Goal: Task Accomplishment & Management: Use online tool/utility

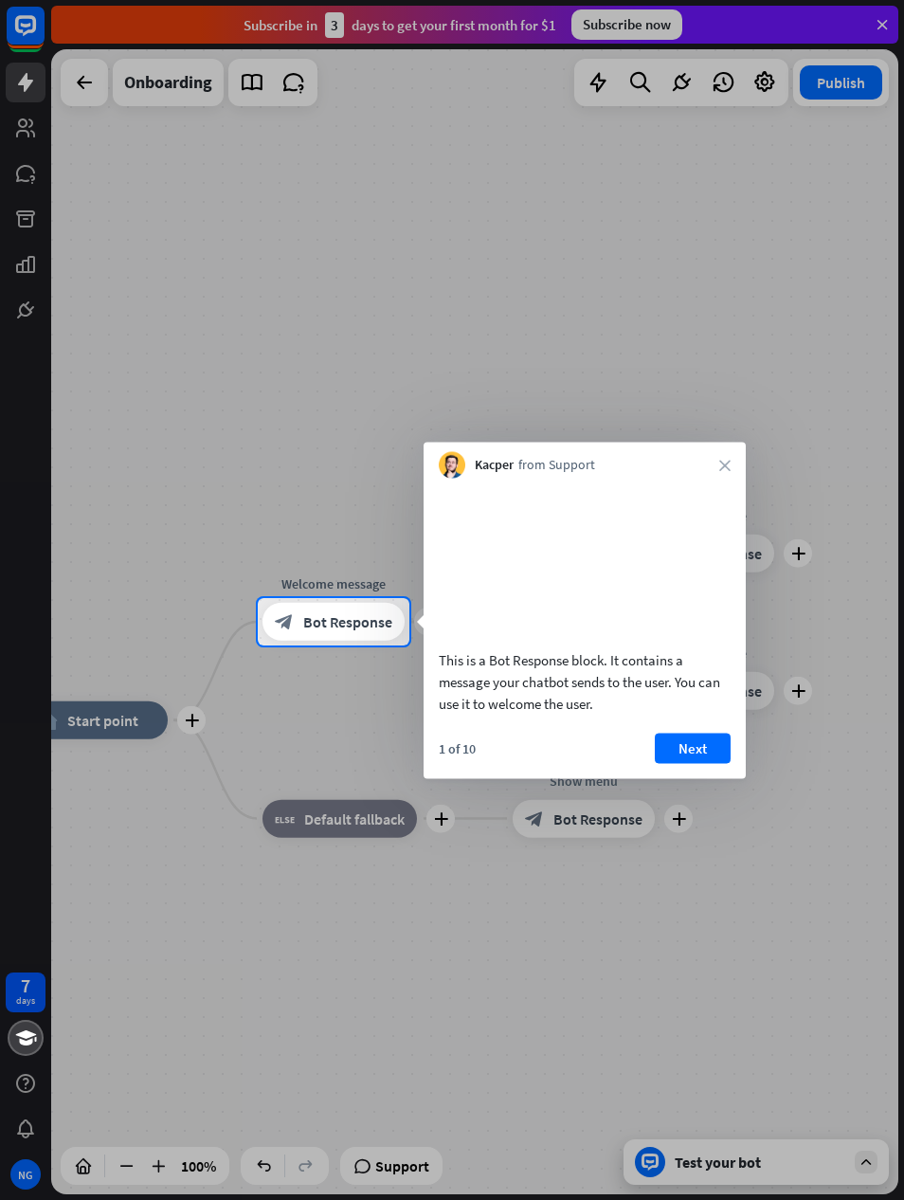
click at [682, 763] on button "Next" at bounding box center [693, 747] width 76 height 30
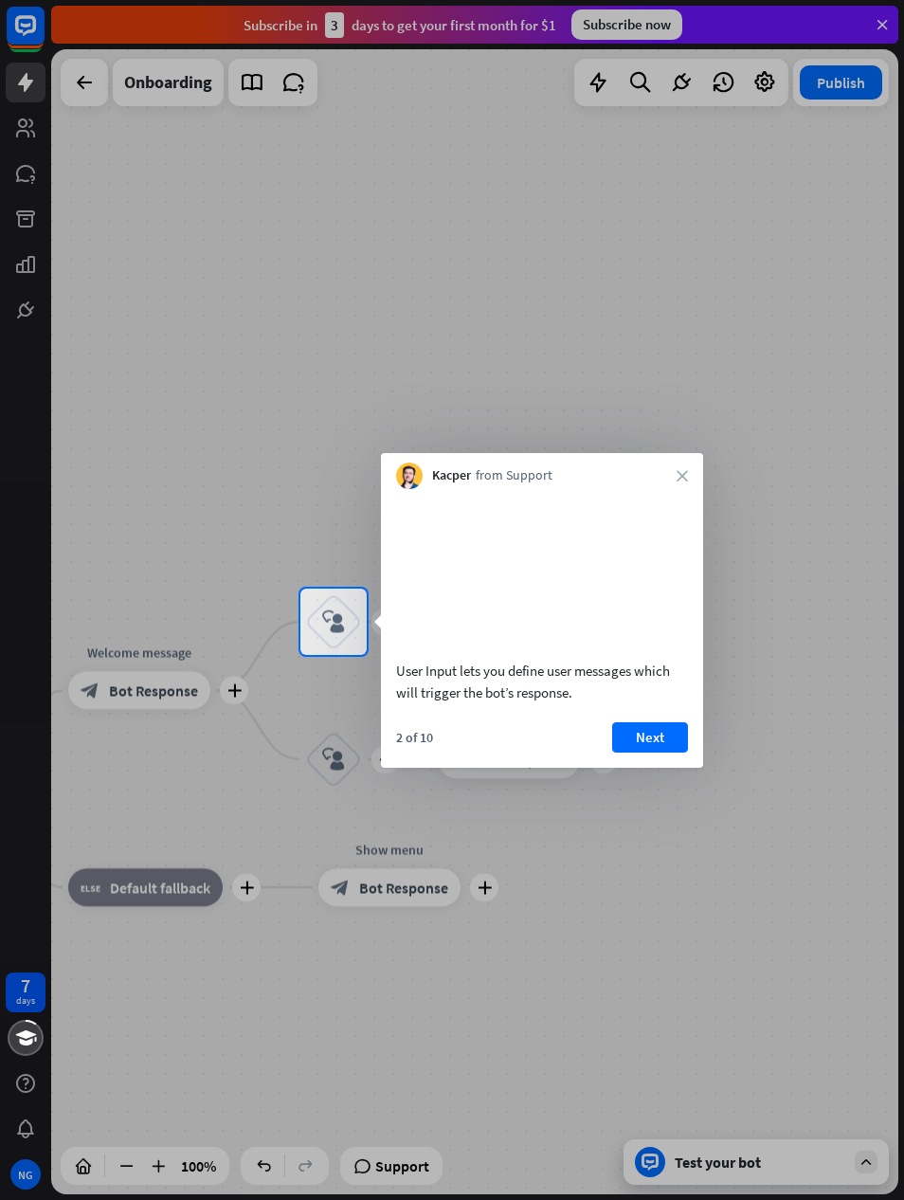
click at [640, 752] on button "Next" at bounding box center [650, 737] width 76 height 30
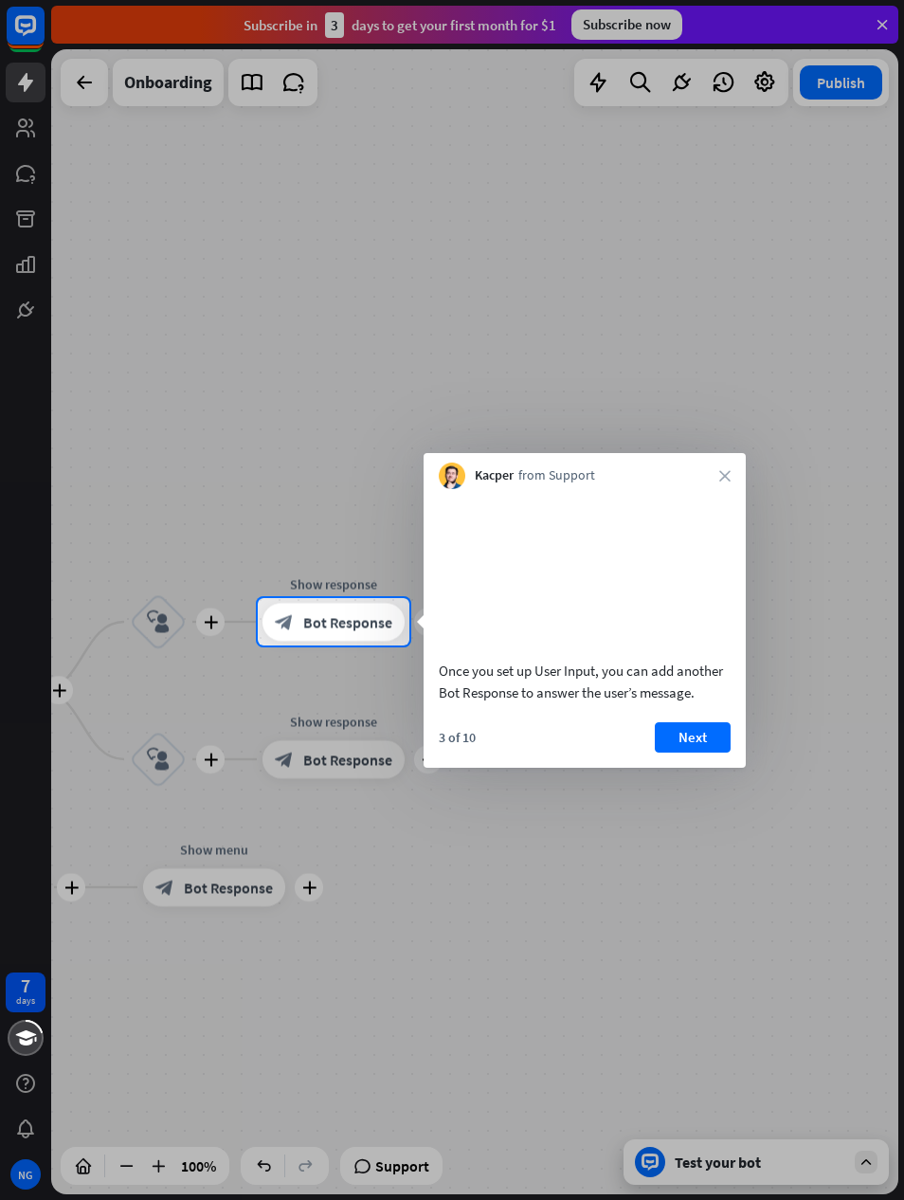
click at [708, 752] on button "Next" at bounding box center [693, 737] width 76 height 30
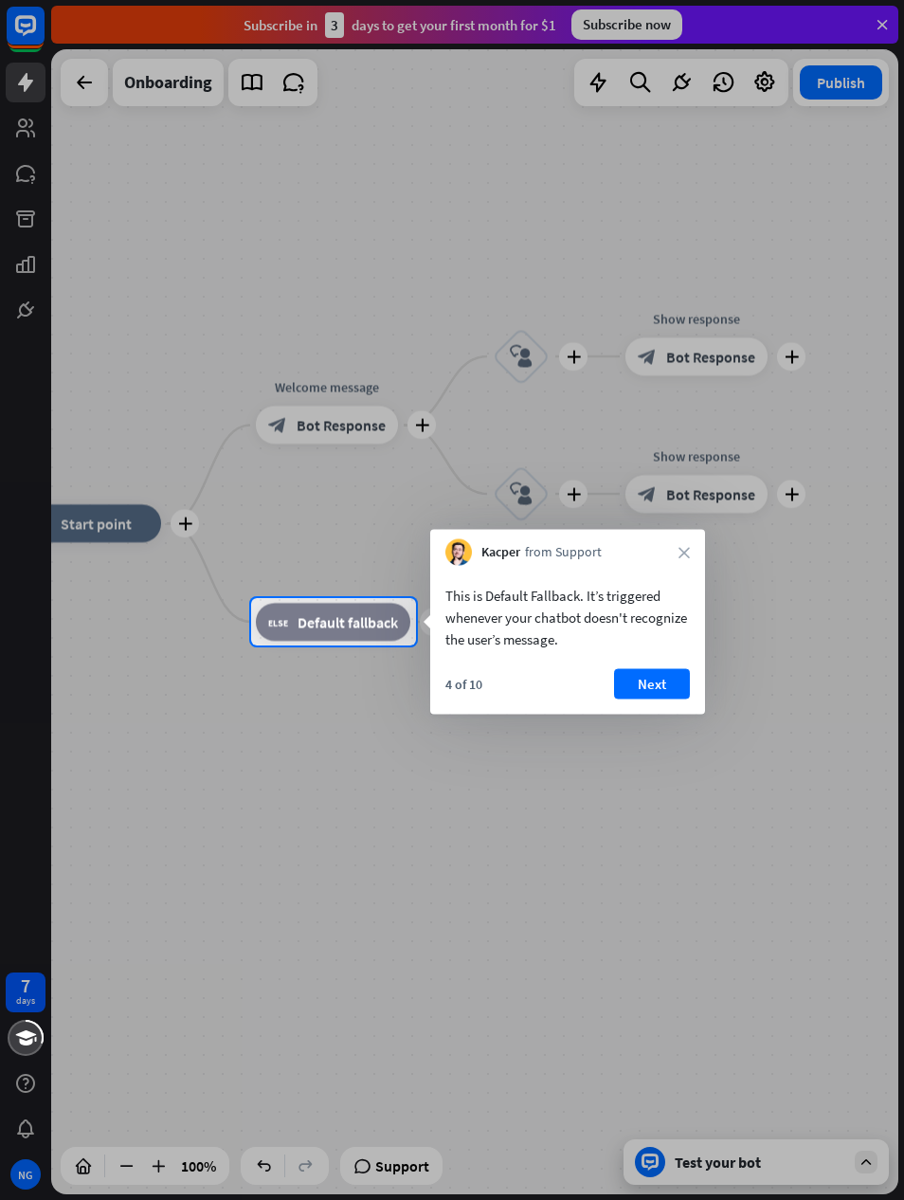
click at [651, 698] on button "Next" at bounding box center [652, 684] width 76 height 30
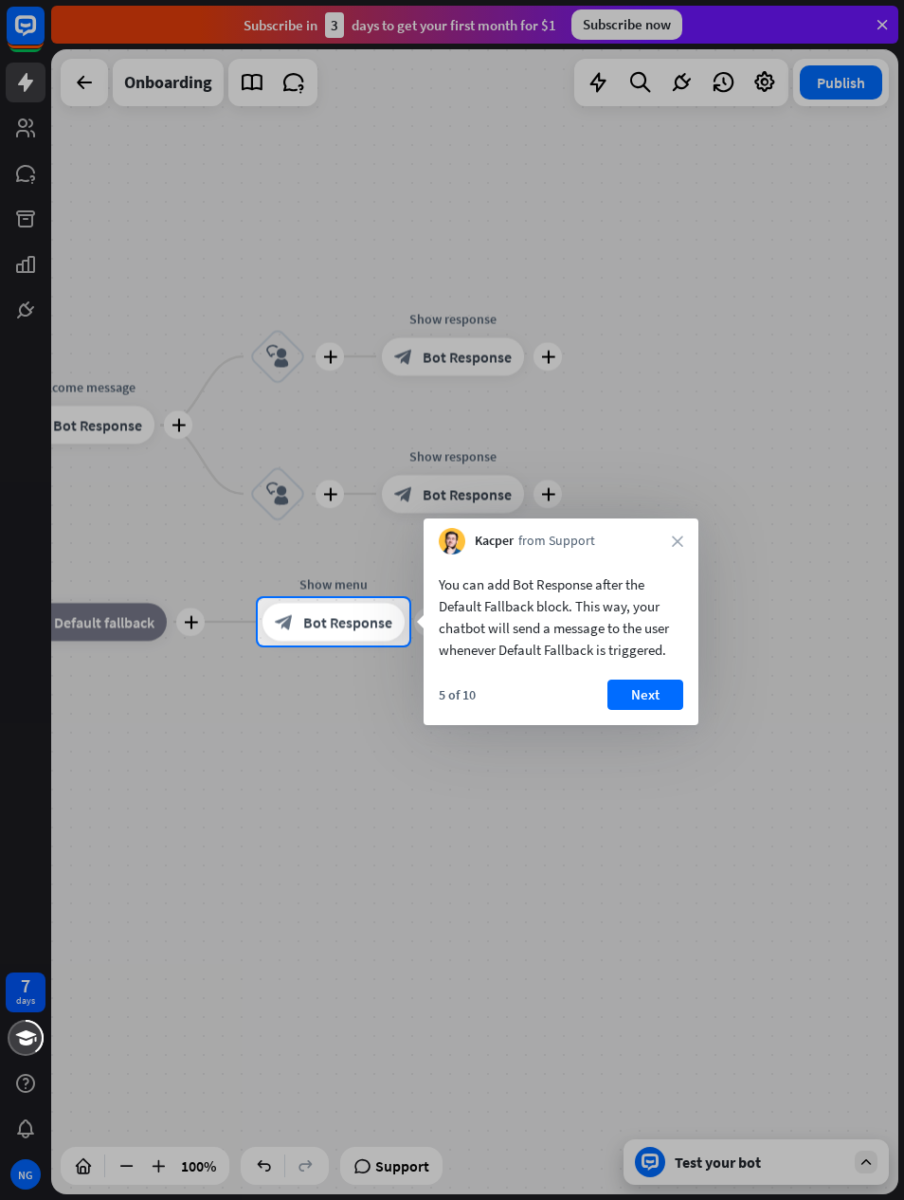
click at [660, 701] on button "Next" at bounding box center [645, 694] width 76 height 30
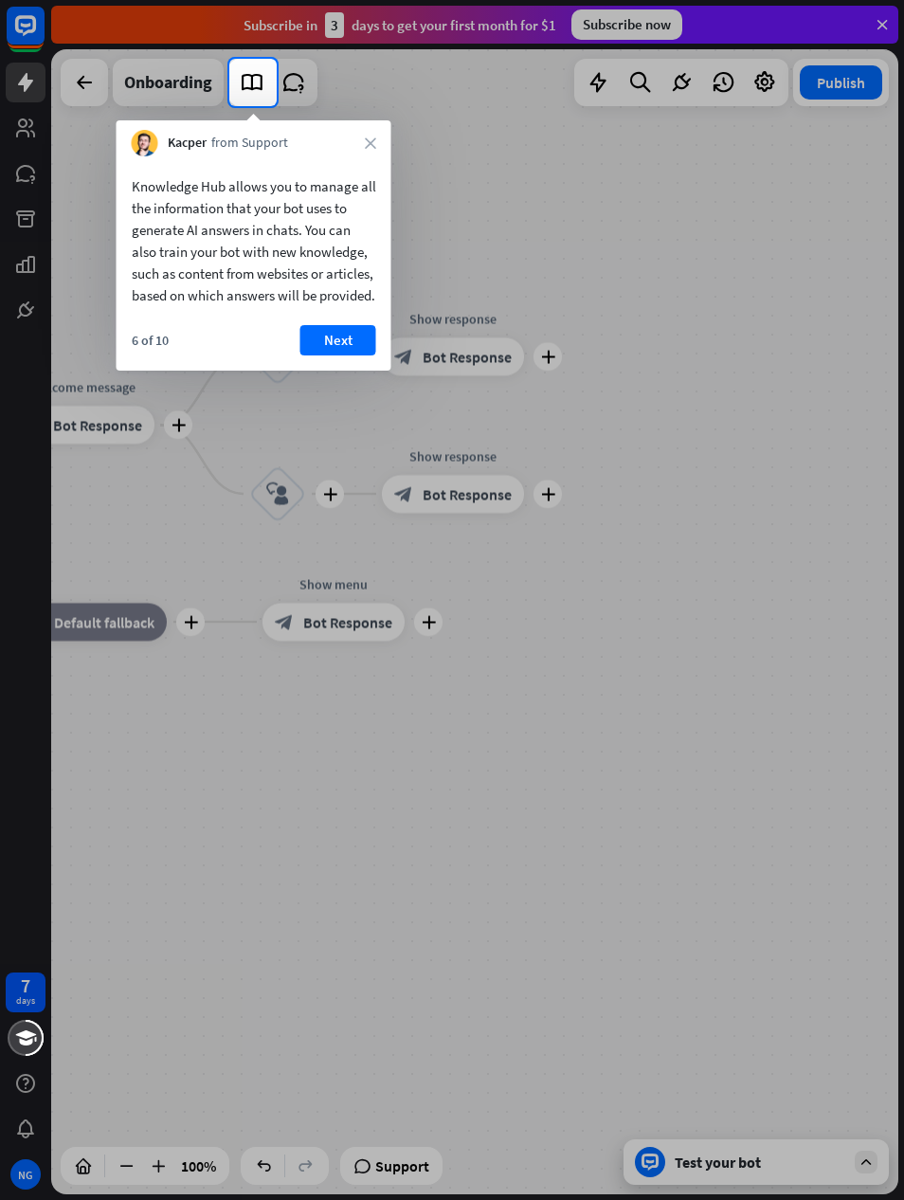
click at [350, 355] on button "Next" at bounding box center [338, 340] width 76 height 30
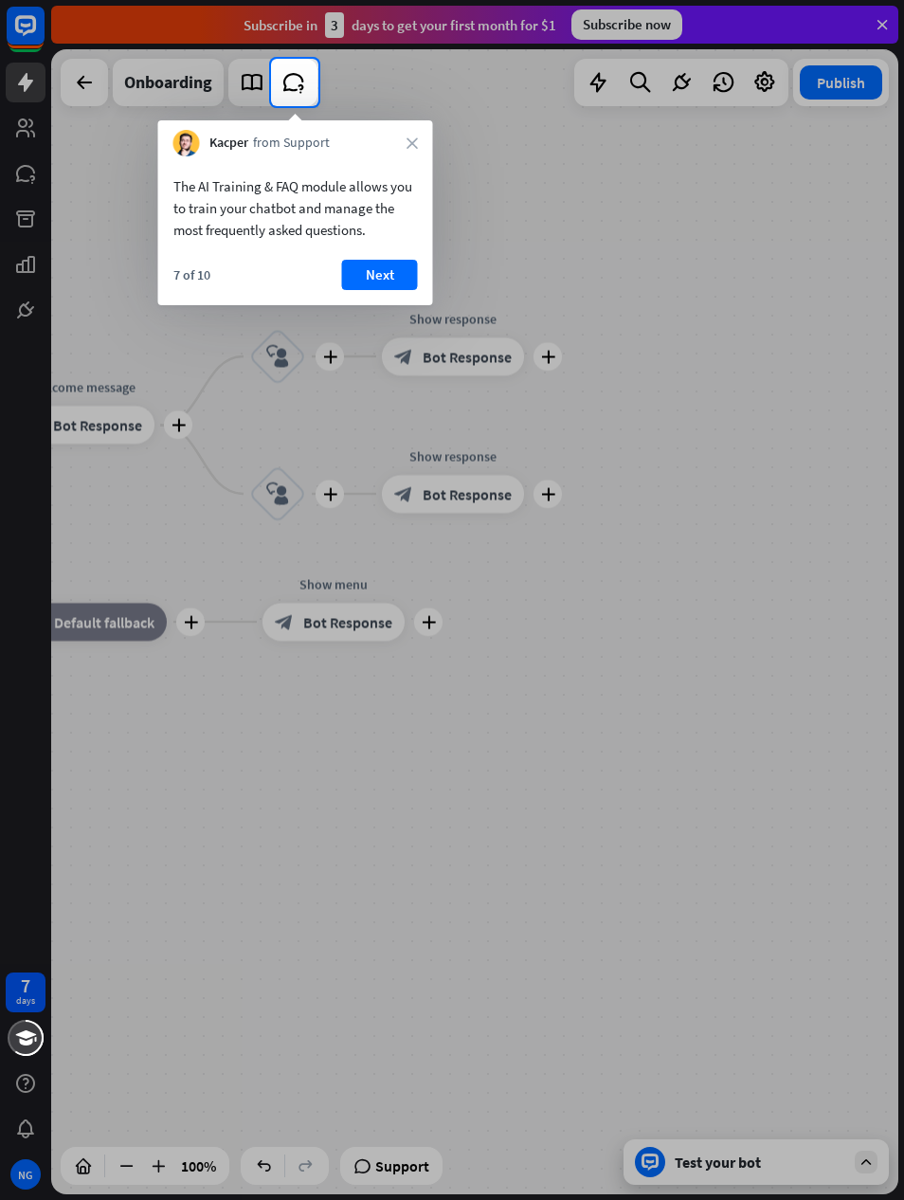
click at [372, 288] on button "Next" at bounding box center [380, 275] width 76 height 30
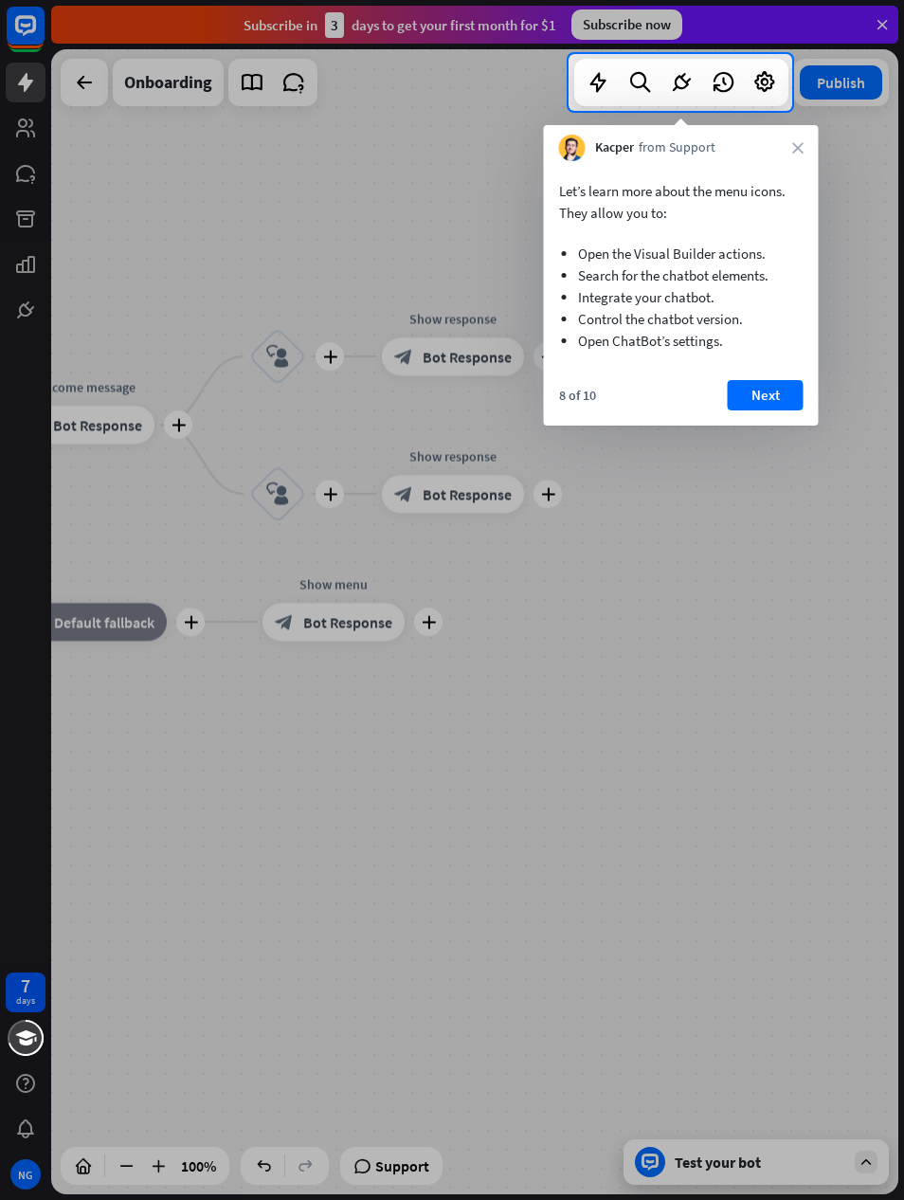
click at [787, 387] on button "Next" at bounding box center [766, 395] width 76 height 30
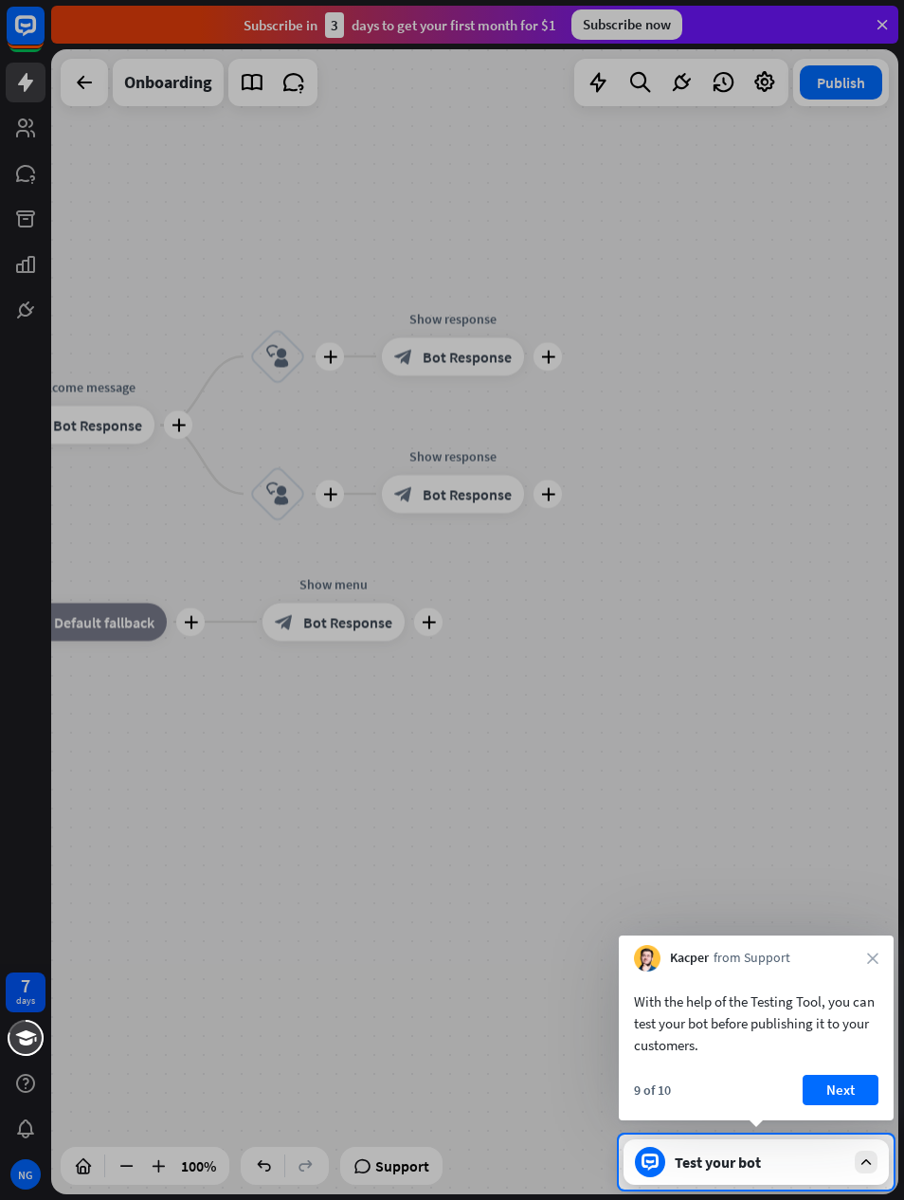
click at [841, 1083] on button "Next" at bounding box center [841, 1090] width 76 height 30
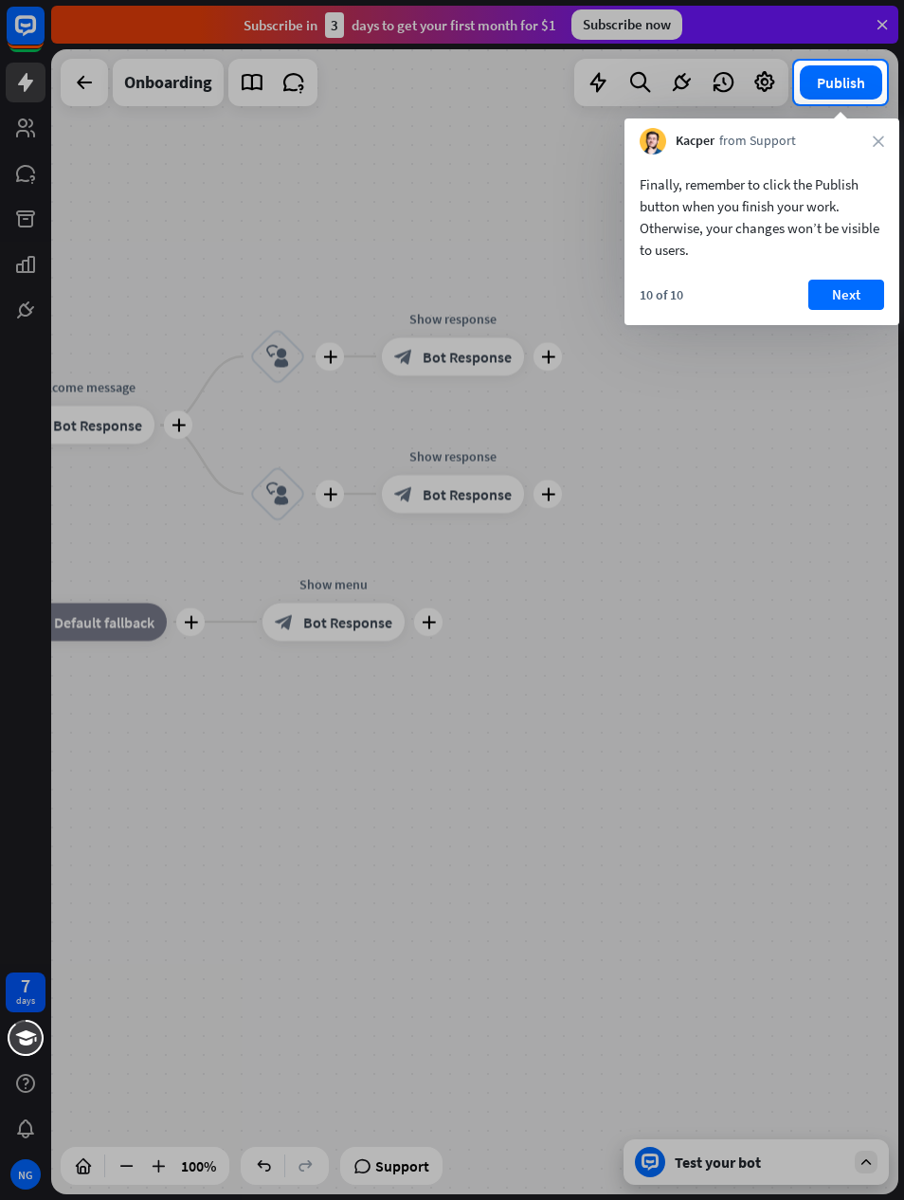
click at [864, 285] on button "Next" at bounding box center [846, 295] width 76 height 30
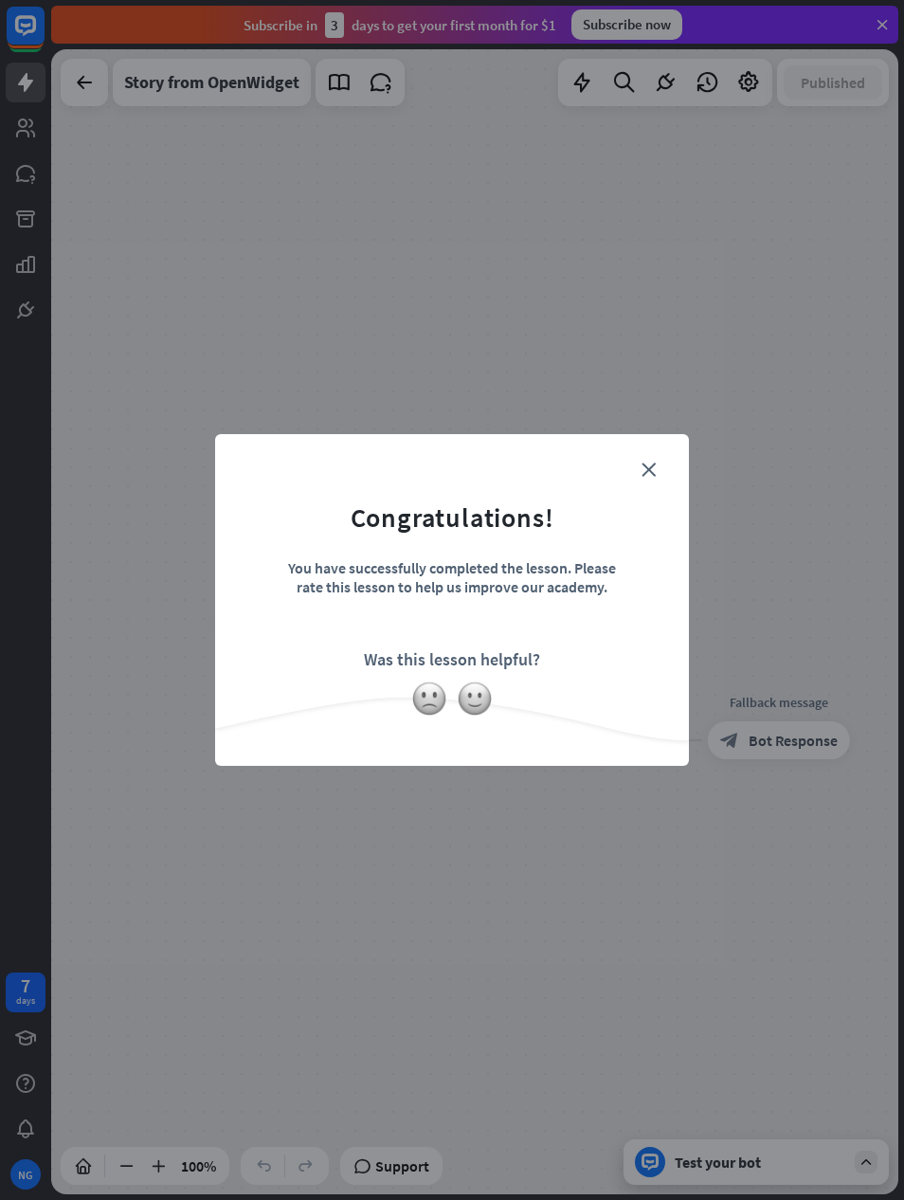
click at [659, 438] on div "close Congratulations! You have successfully completed the lesson. Please rate …" at bounding box center [452, 600] width 474 height 332
click at [654, 473] on icon "close" at bounding box center [649, 469] width 14 height 14
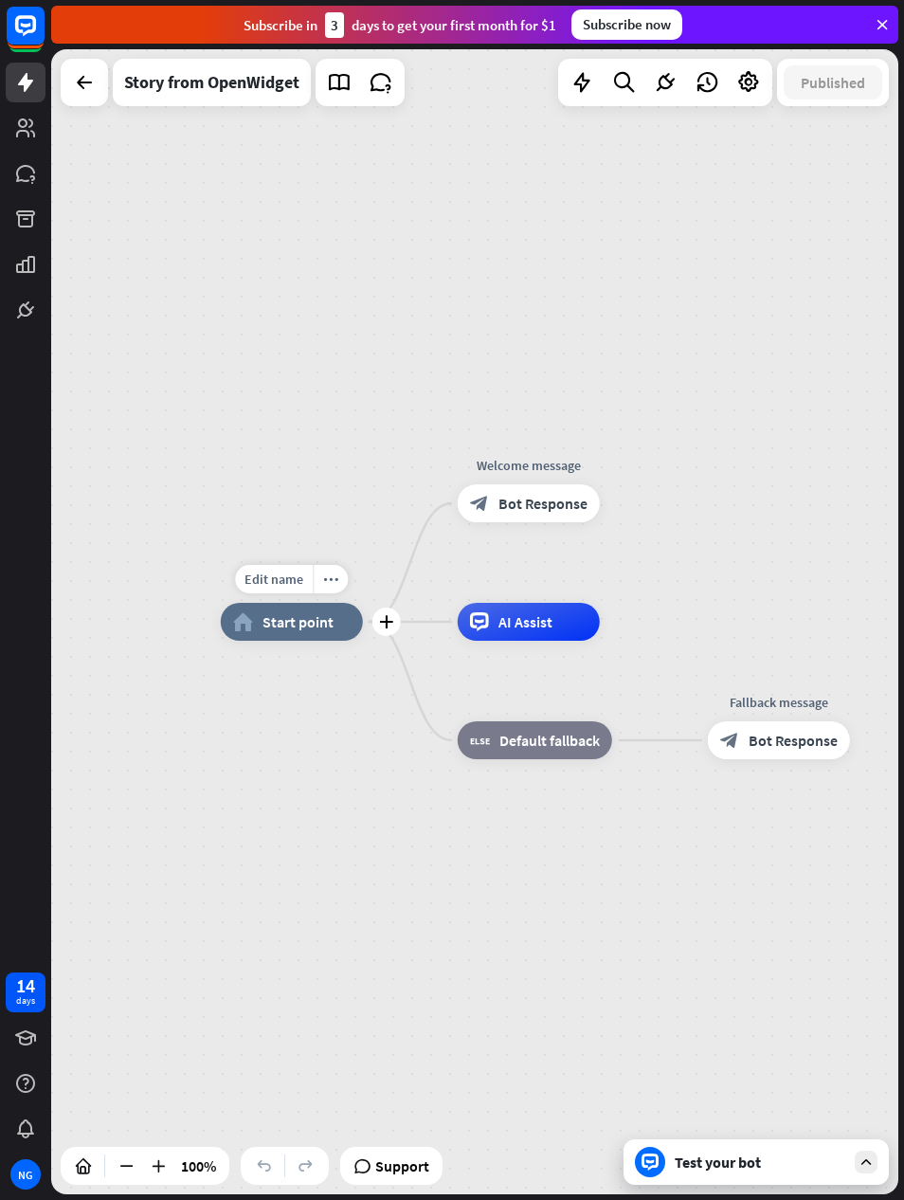
click at [326, 585] on icon "more_horiz" at bounding box center [330, 579] width 15 height 14
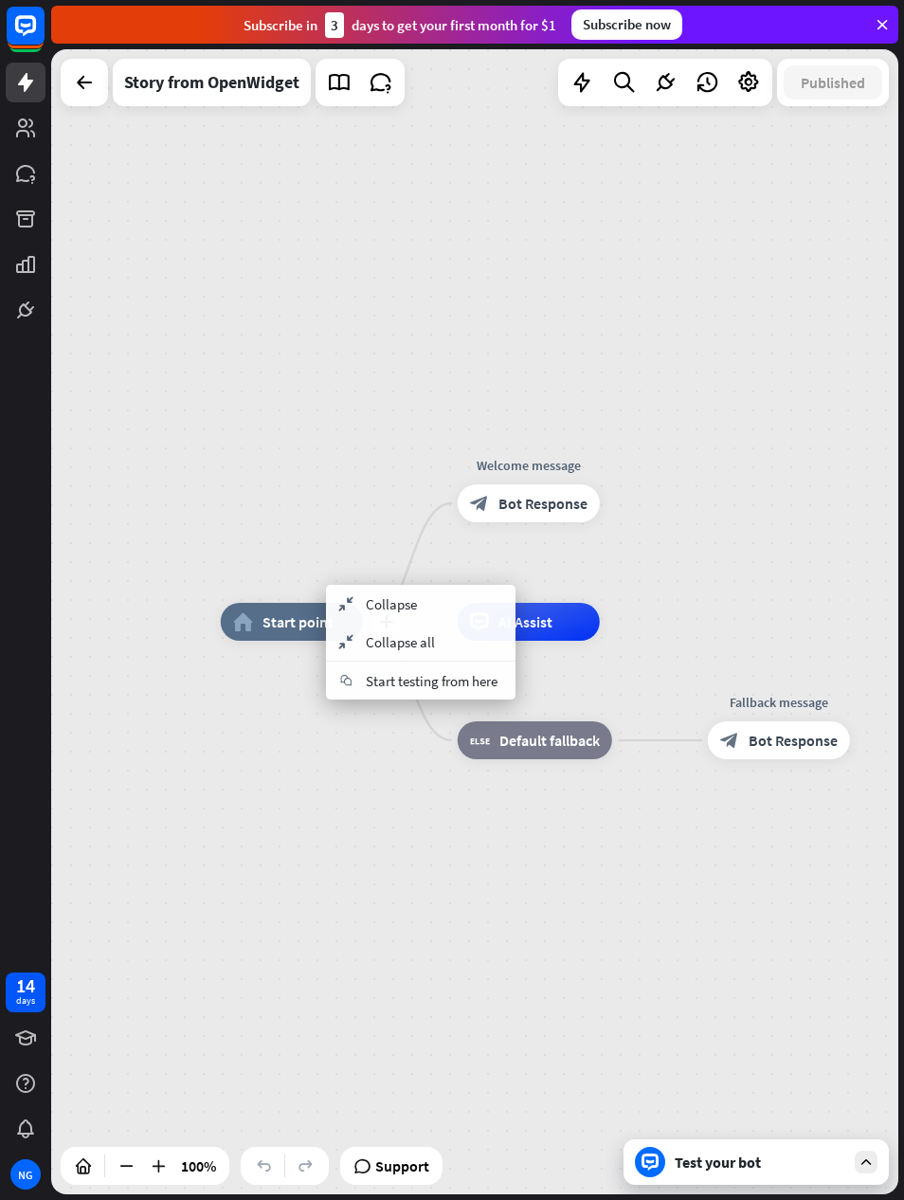
click at [359, 762] on div "plus home_2 Start point Welcome message block_bot_response Bot Response AI Assi…" at bounding box center [644, 1194] width 847 height 1145
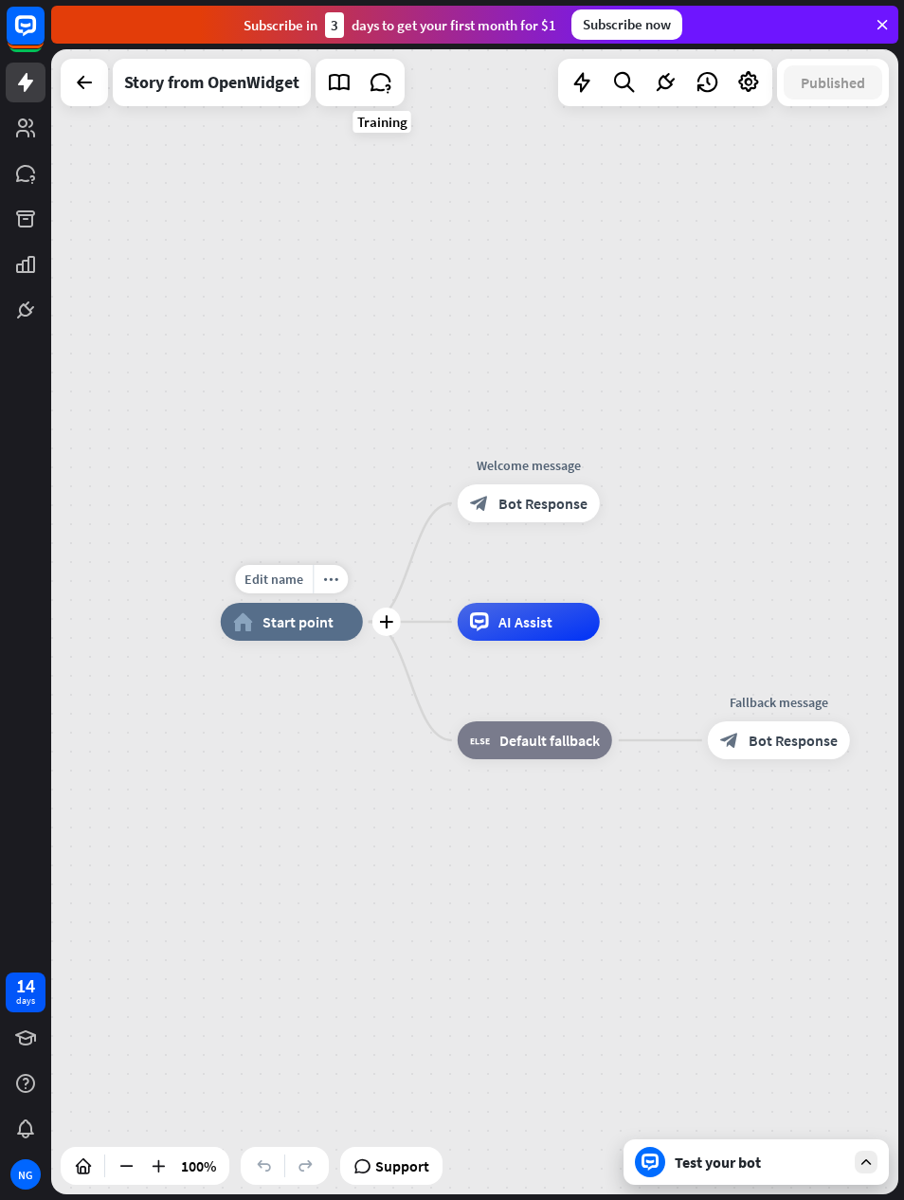
click at [387, 84] on icon at bounding box center [381, 82] width 25 height 25
click at [341, 90] on icon at bounding box center [339, 82] width 25 height 25
click at [773, 72] on div "home_2 Start point Welcome message block_bot_response Bot Response AI Assist bl…" at bounding box center [474, 621] width 847 height 1145
click at [757, 55] on div "home_2 Start point Welcome message block_bot_response Bot Response AI Assist bl…" at bounding box center [474, 621] width 847 height 1145
click at [747, 76] on icon at bounding box center [748, 82] width 25 height 25
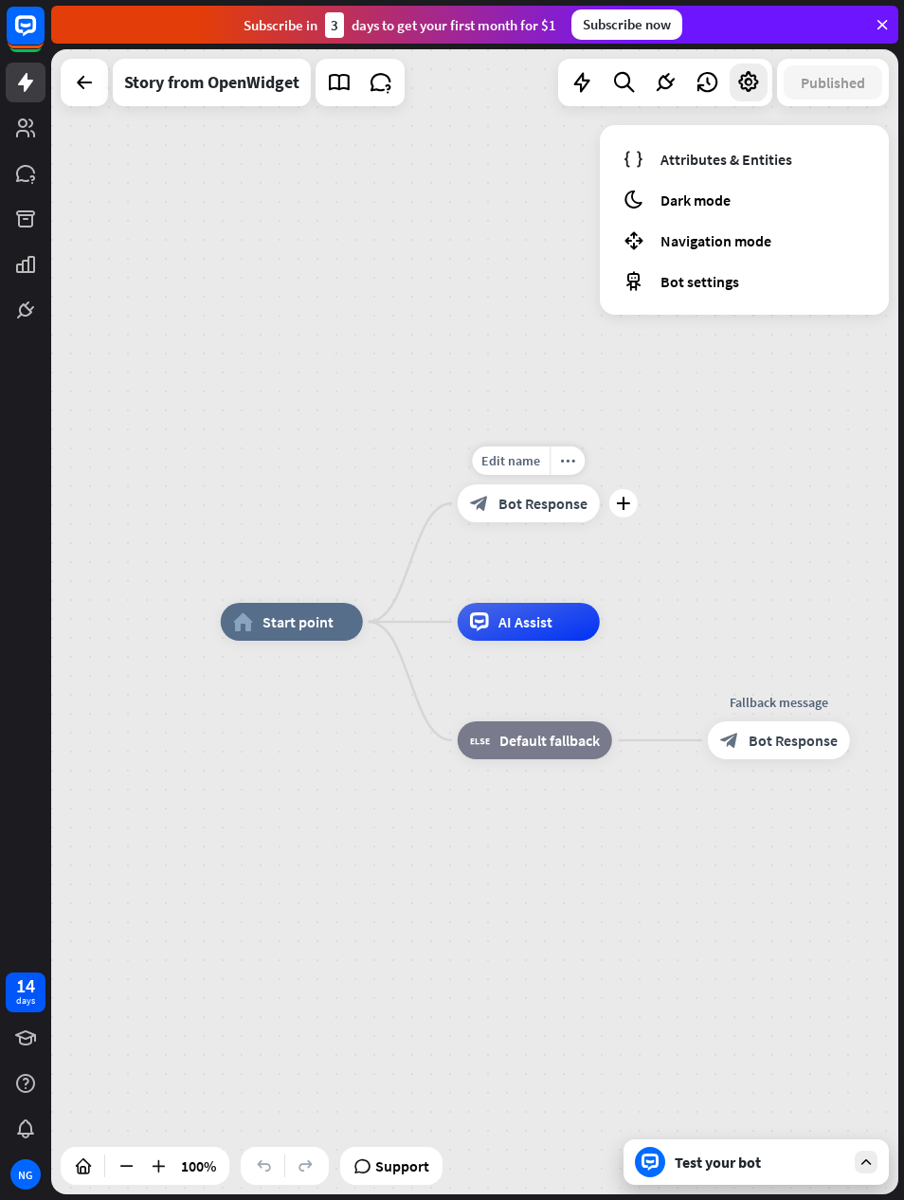
click at [565, 459] on icon "more_horiz" at bounding box center [567, 461] width 15 height 14
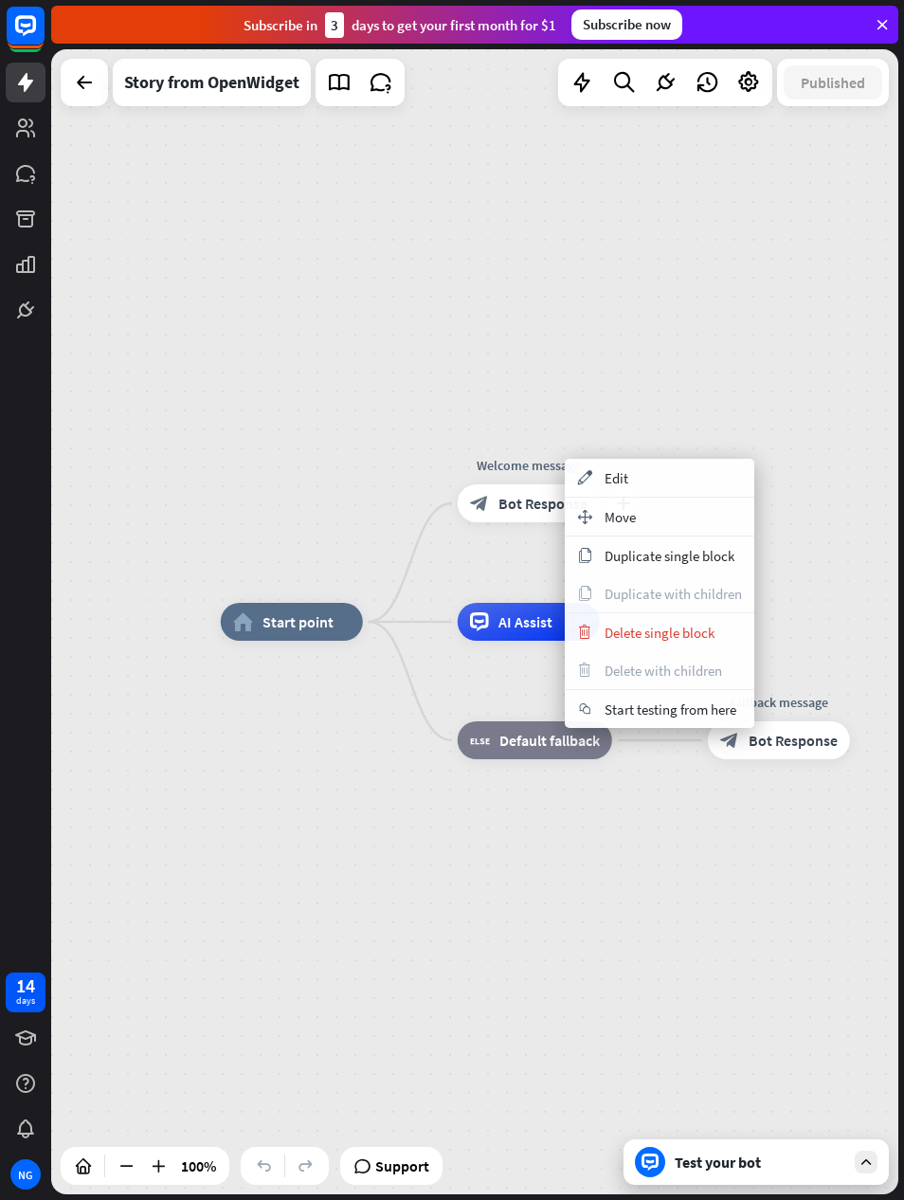
click at [687, 473] on div "appearance Edit" at bounding box center [660, 478] width 190 height 38
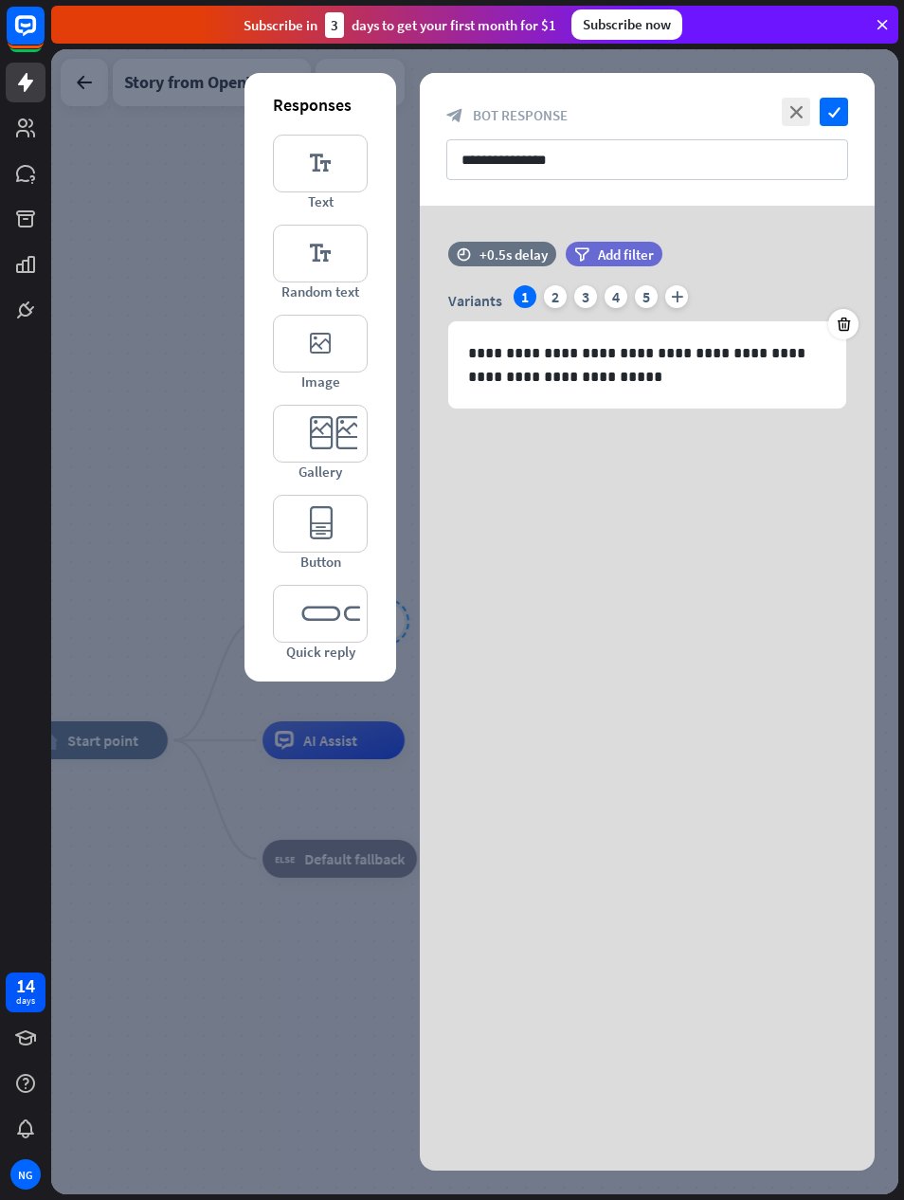
click at [792, 114] on icon "close" at bounding box center [796, 112] width 28 height 28
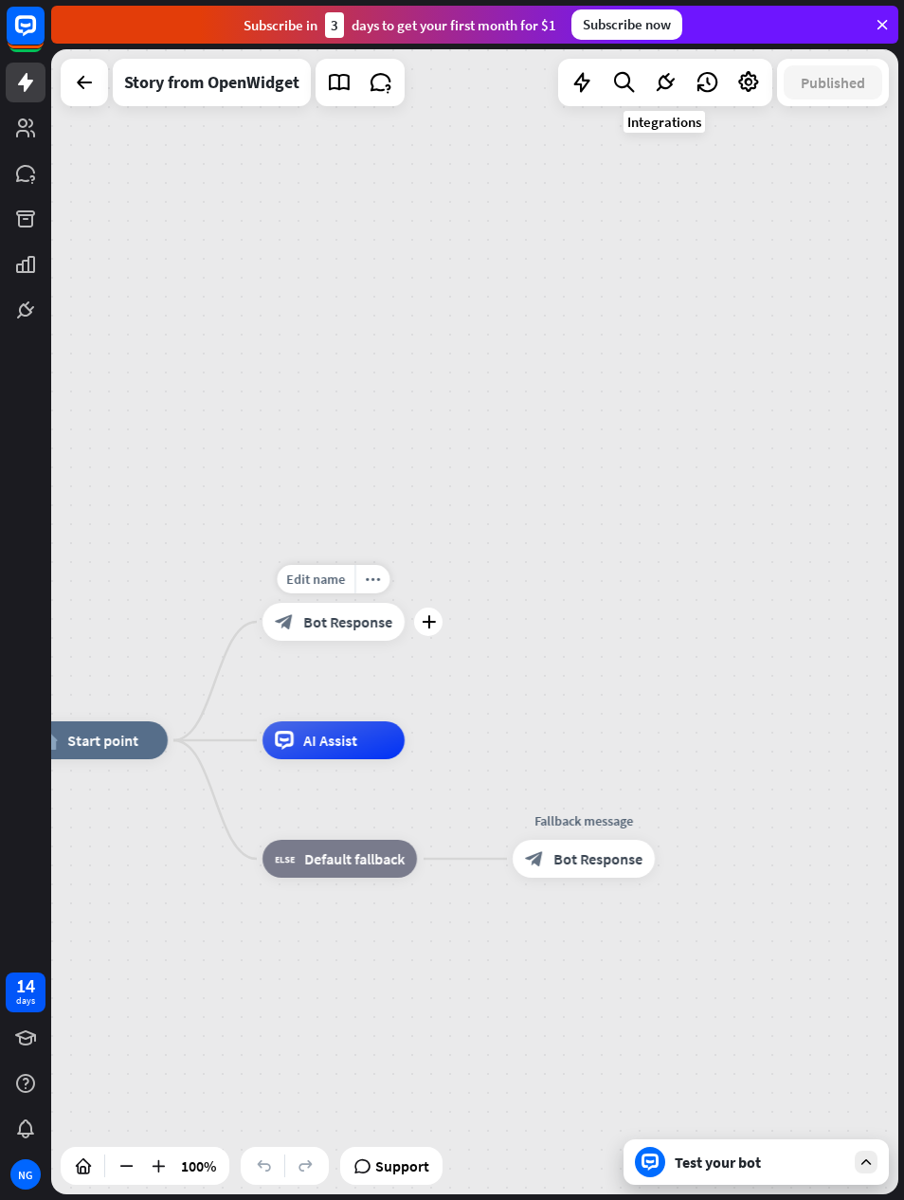
click at [663, 81] on icon at bounding box center [665, 82] width 25 height 25
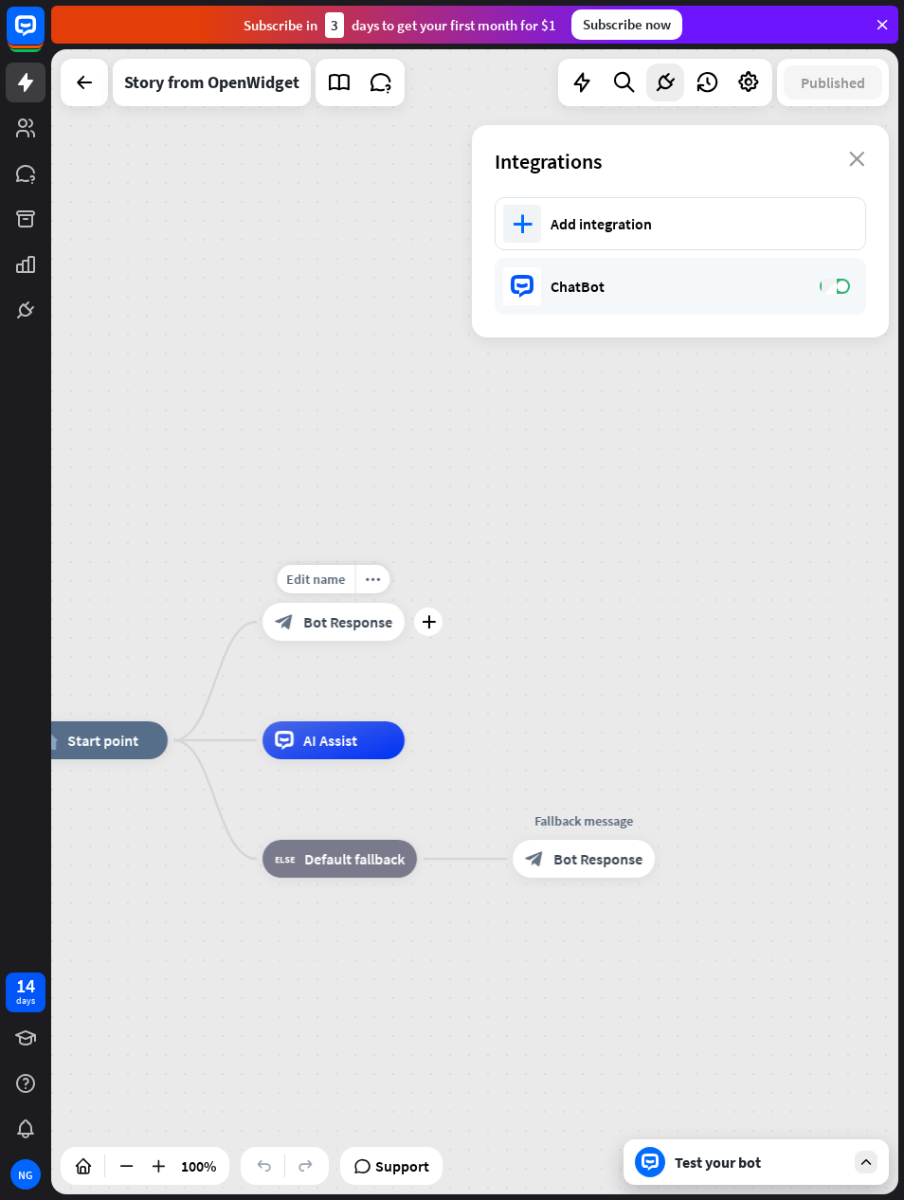
click at [790, 216] on div "Add integration" at bounding box center [699, 223] width 296 height 19
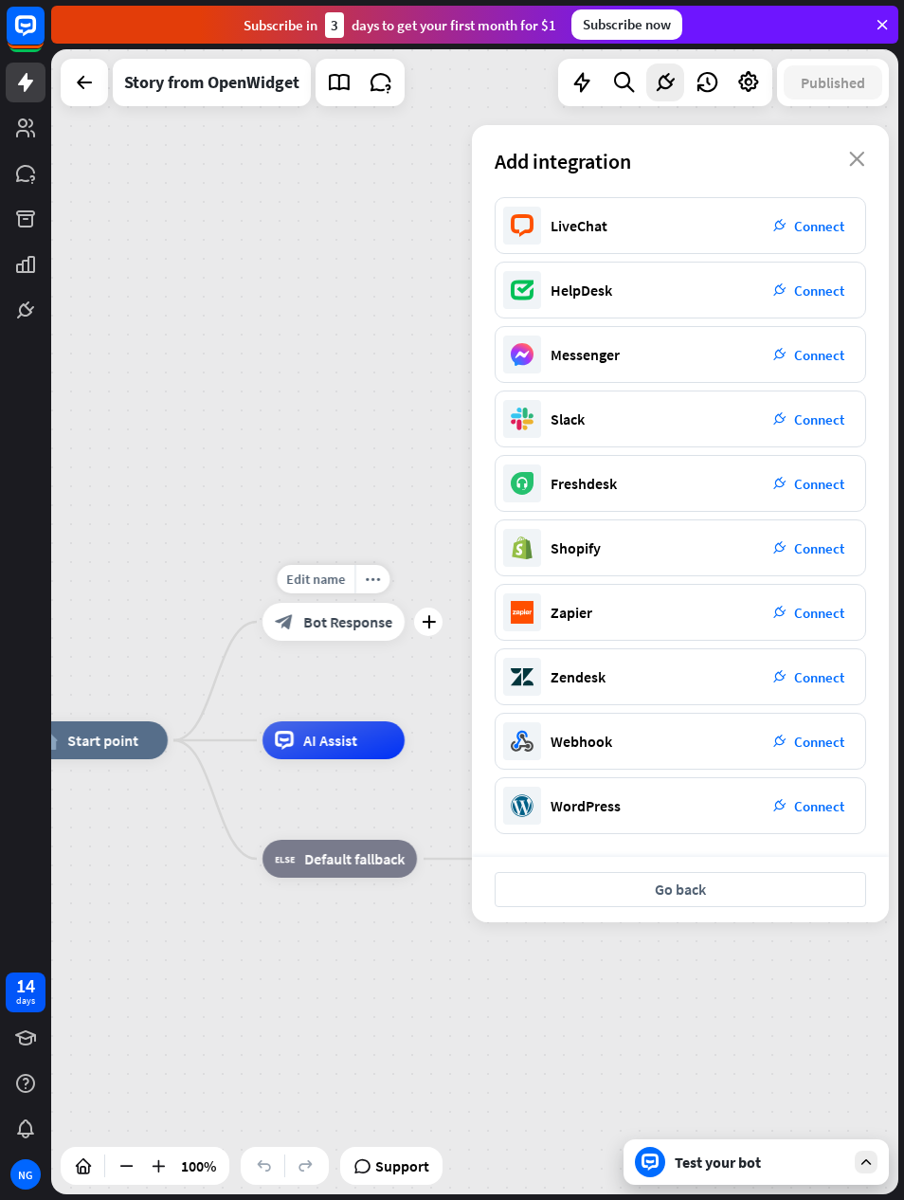
click at [710, 81] on icon at bounding box center [707, 82] width 25 height 25
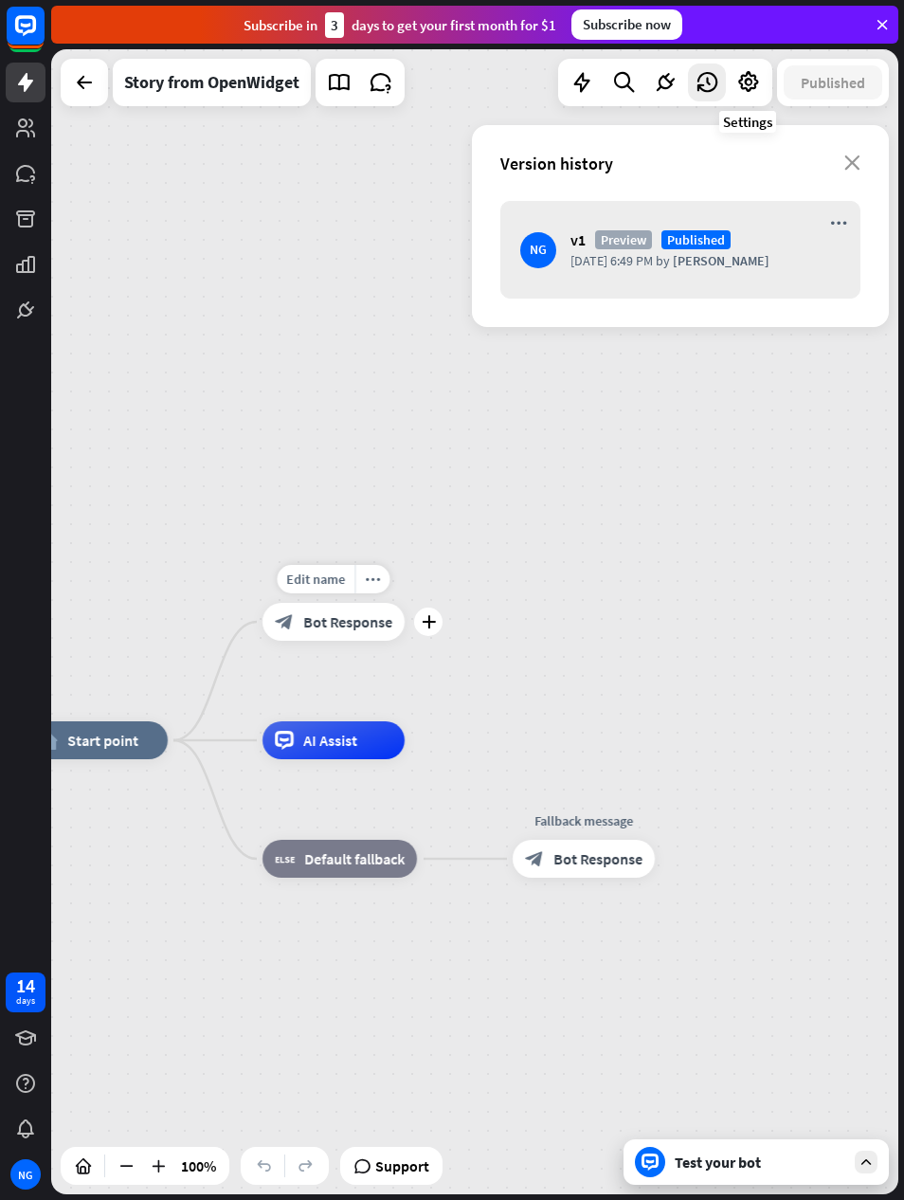
click at [753, 87] on icon at bounding box center [748, 82] width 25 height 25
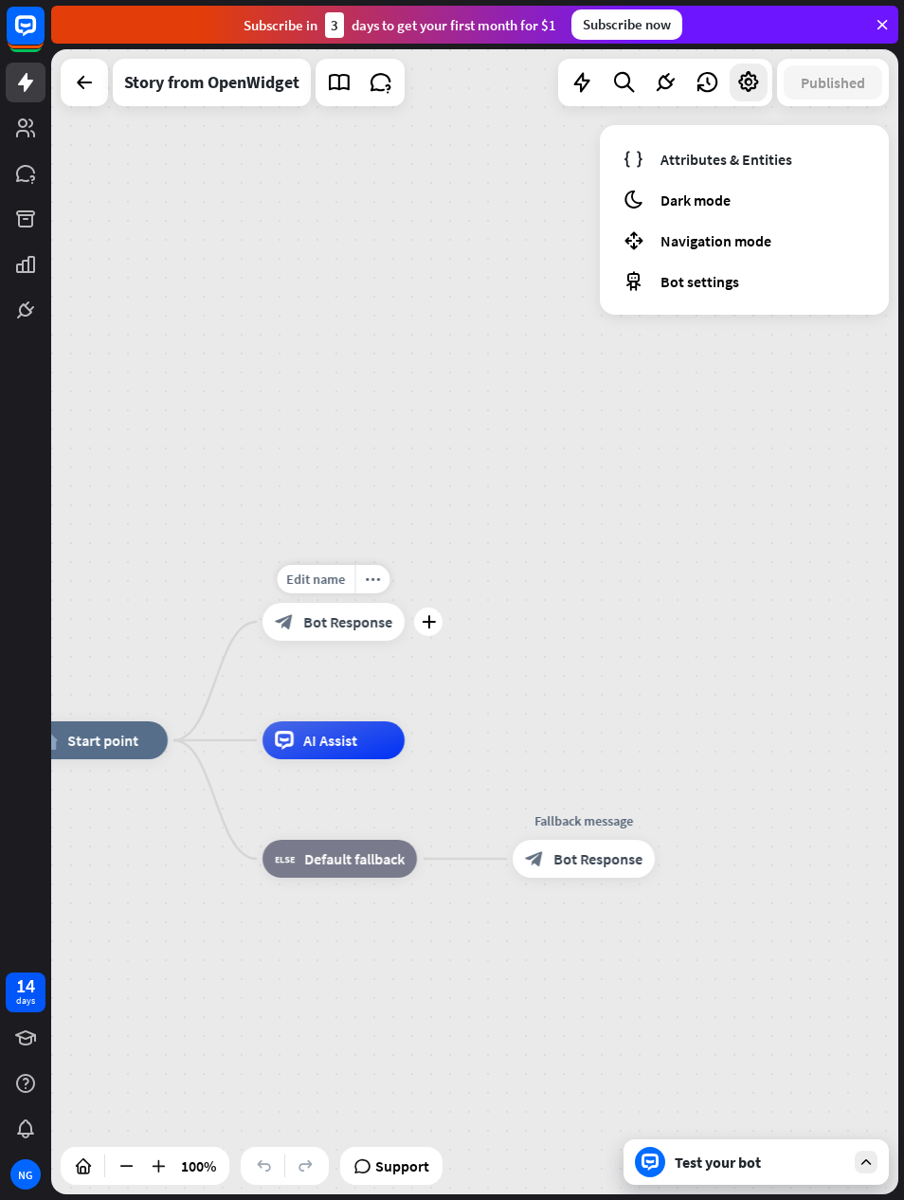
click at [799, 157] on link "Attributes & Entities" at bounding box center [744, 158] width 259 height 37
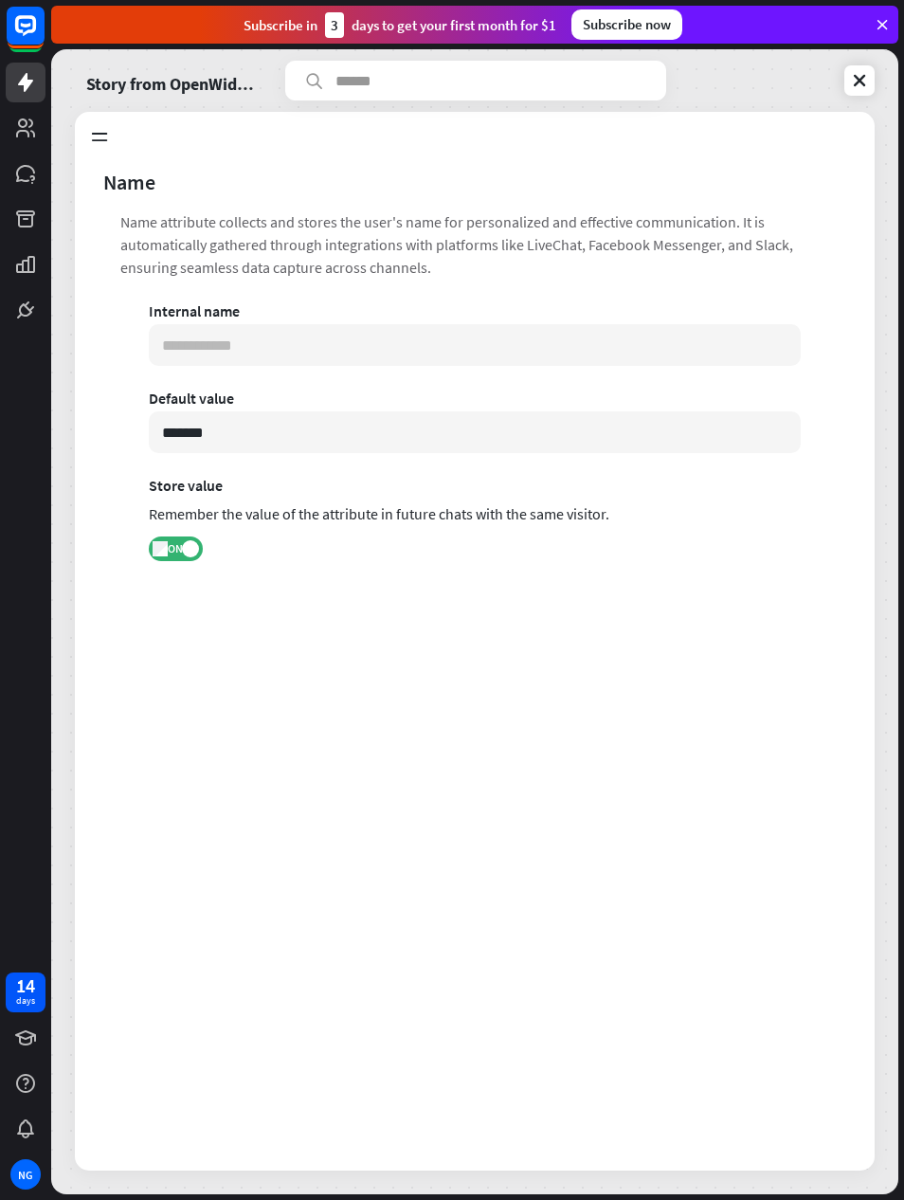
click at [847, 88] on link at bounding box center [859, 80] width 30 height 30
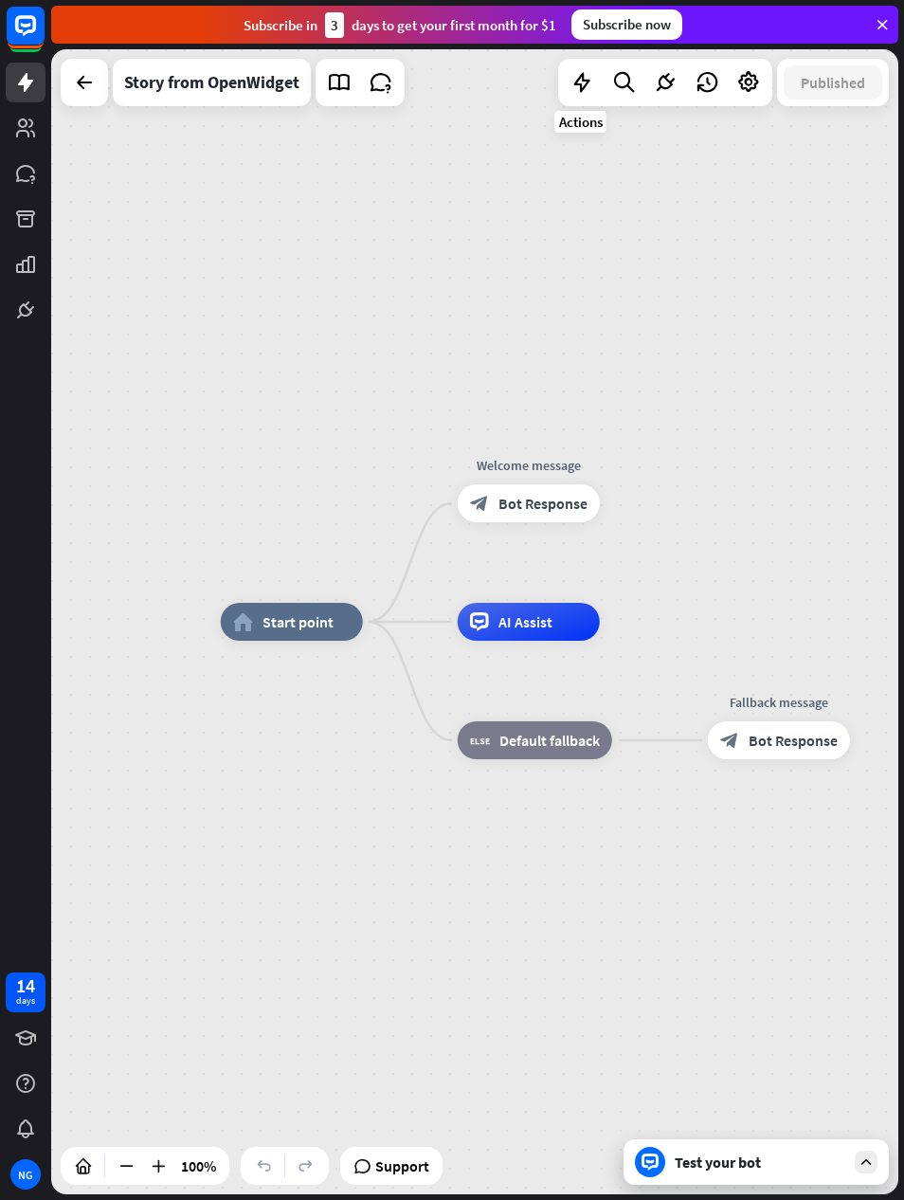
click at [581, 78] on icon at bounding box center [582, 82] width 25 height 25
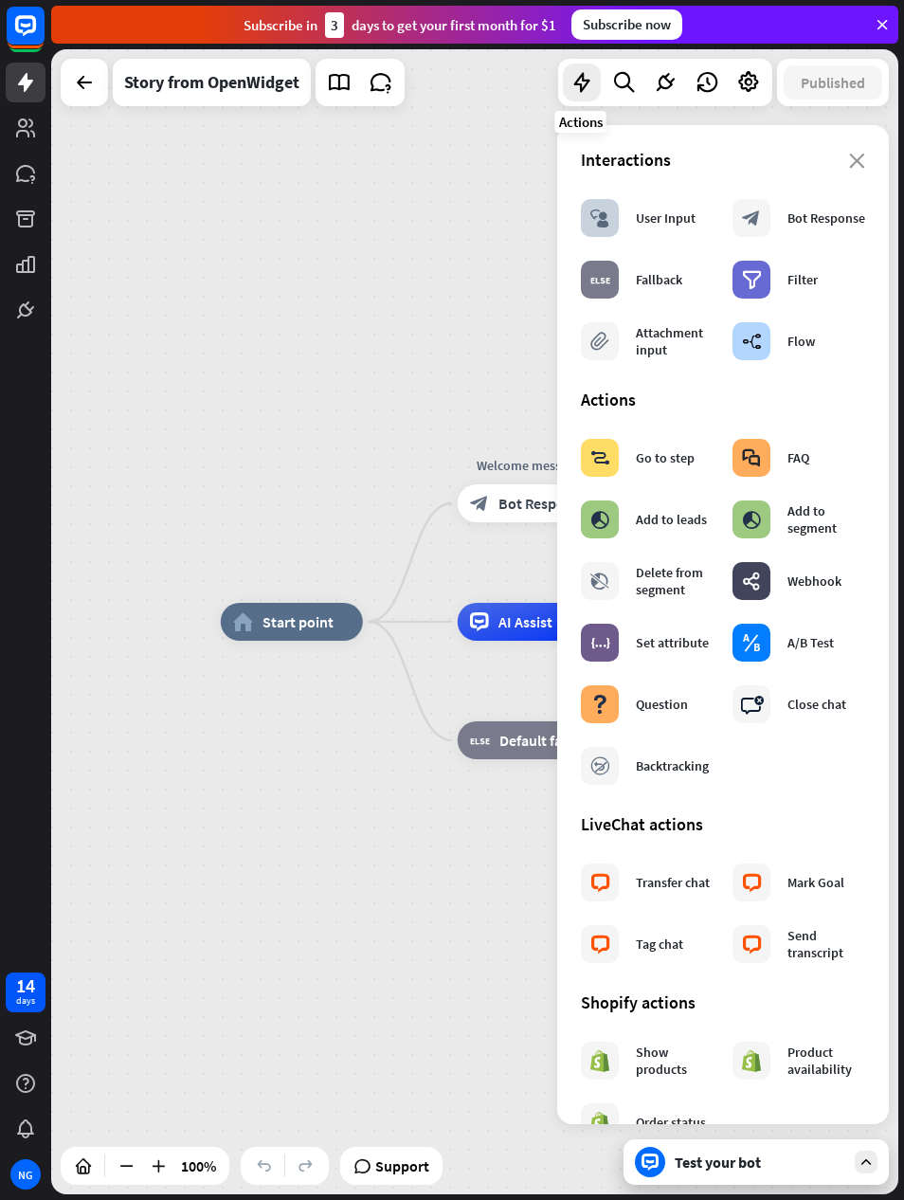
click at [751, 355] on div "builder_tree" at bounding box center [751, 341] width 38 height 38
click at [791, 351] on div "builder_tree Flow" at bounding box center [773, 341] width 82 height 38
click at [868, 144] on div "close Interactions block_user_input User Input block_bot_response Bot Response …" at bounding box center [723, 624] width 332 height 999
click at [856, 166] on icon "close" at bounding box center [857, 161] width 16 height 15
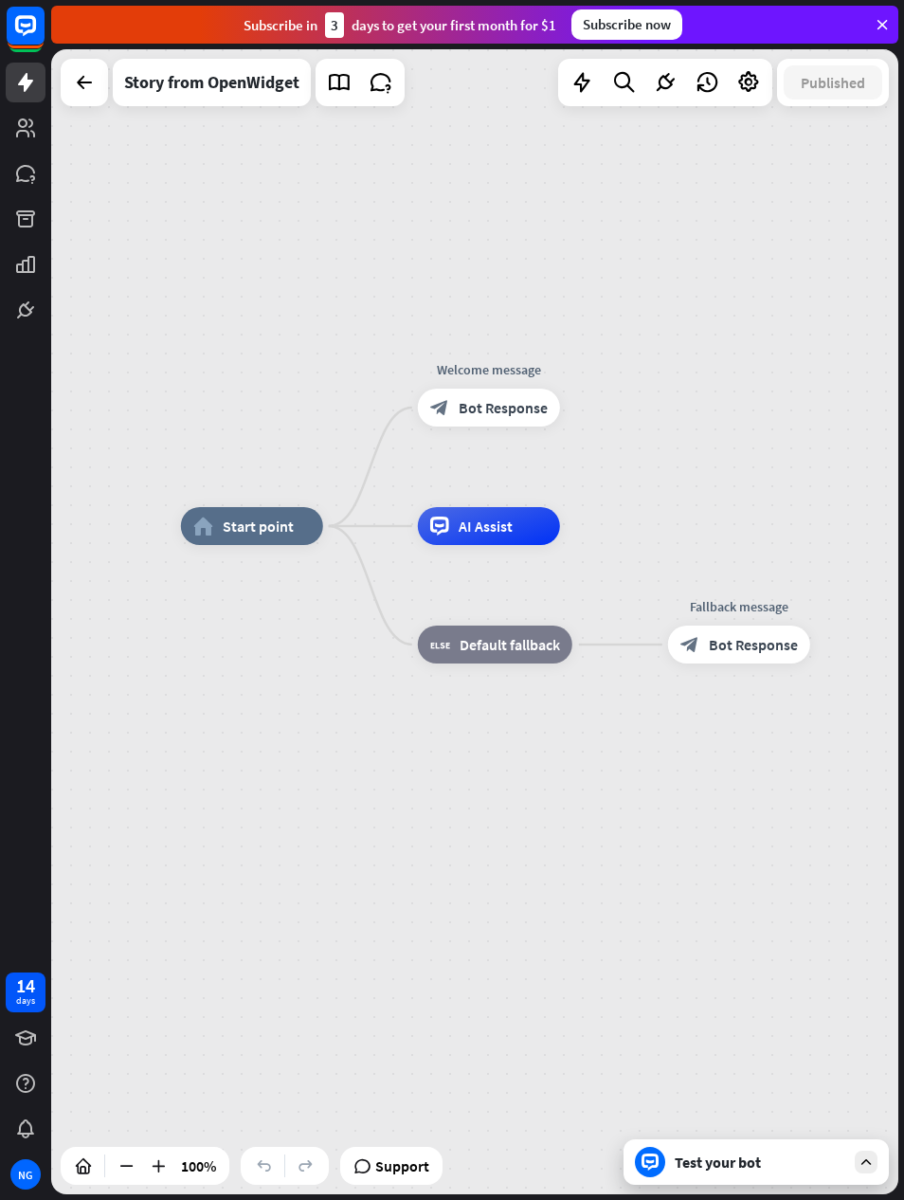
click at [860, 1149] on div "Test your bot" at bounding box center [756, 1161] width 265 height 45
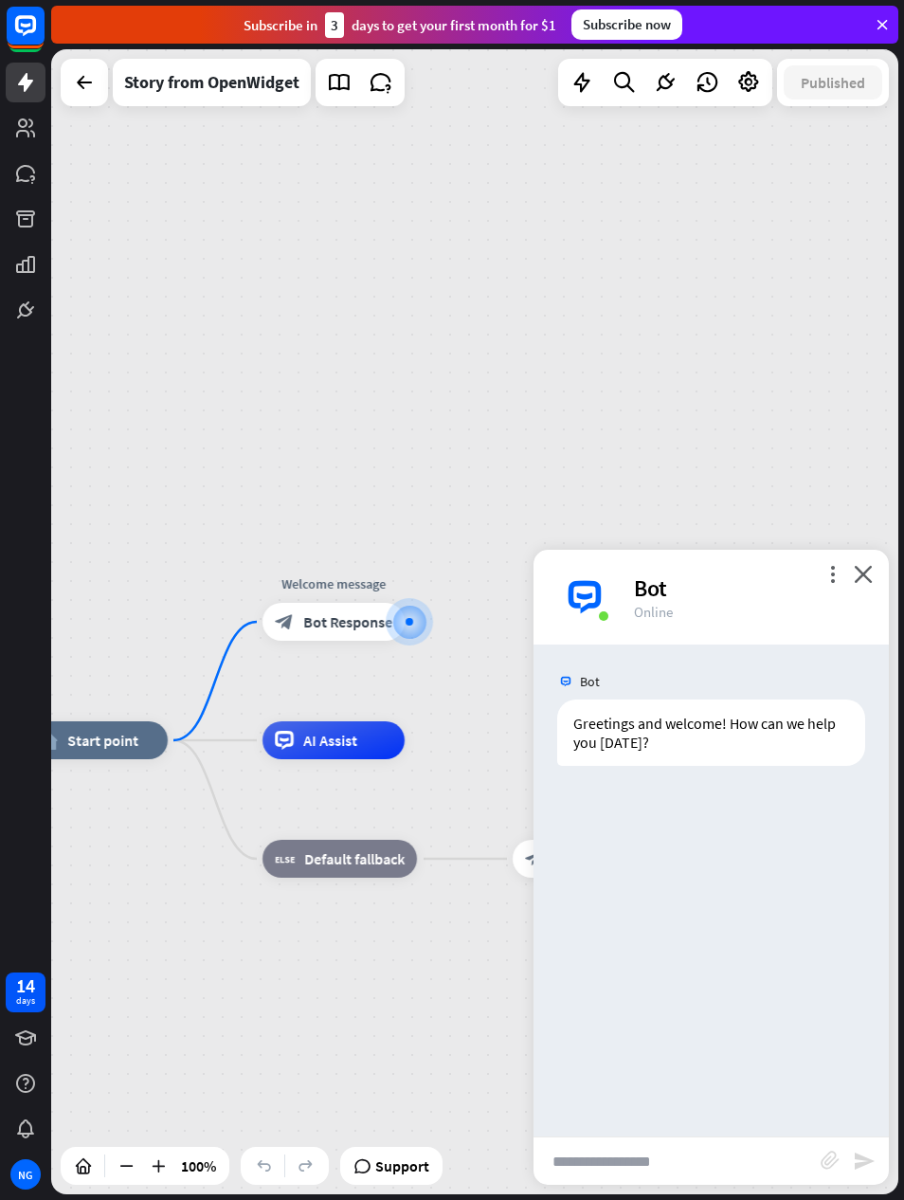
click at [587, 1163] on input "text" at bounding box center [676, 1160] width 287 height 47
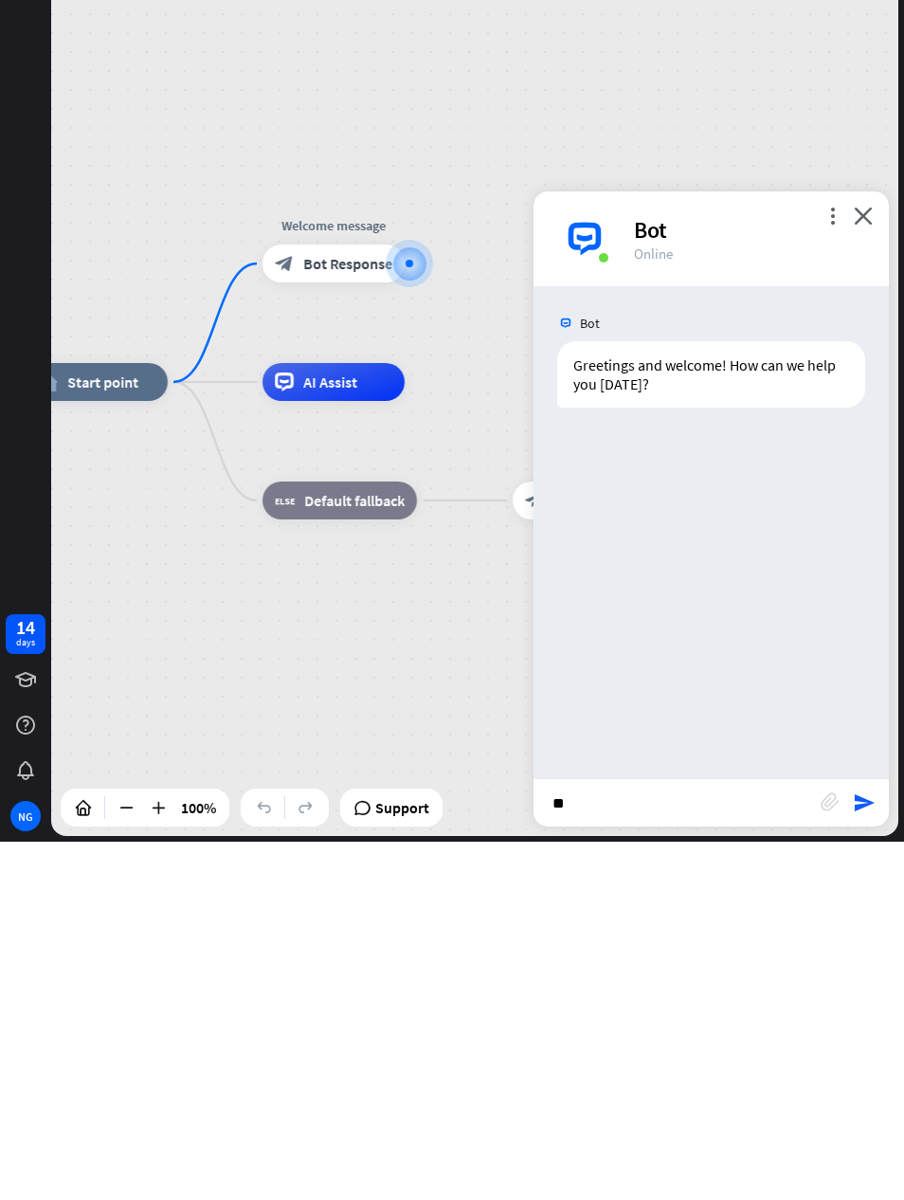
type input "*"
type input "**********"
click at [867, 1149] on icon "send" at bounding box center [864, 1160] width 23 height 23
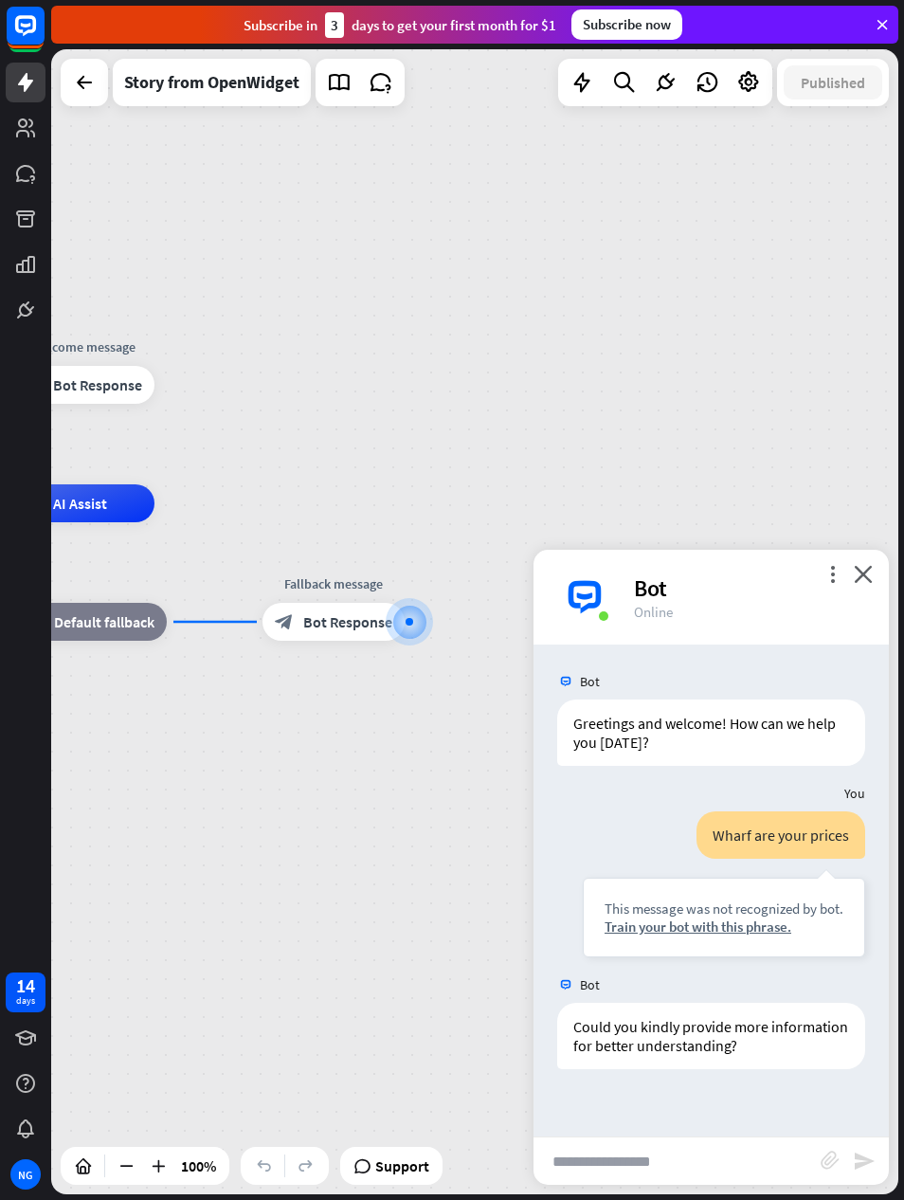
click at [581, 414] on div "home_2 Start point Welcome message block_bot_response Bot Response AI Assist bl…" at bounding box center [474, 621] width 847 height 1145
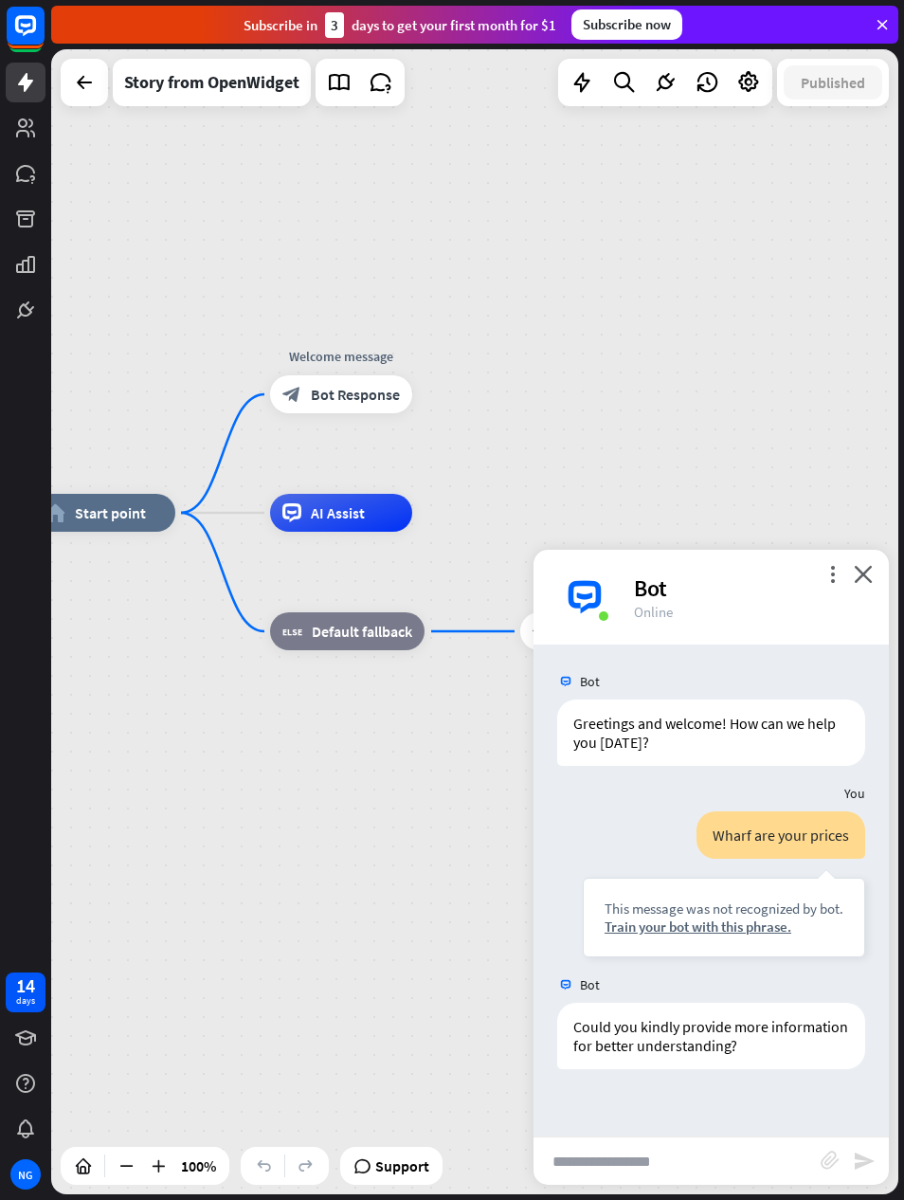
click at [856, 591] on div "Bot" at bounding box center [750, 587] width 232 height 29
click at [399, 1150] on span "Support" at bounding box center [402, 1165] width 54 height 30
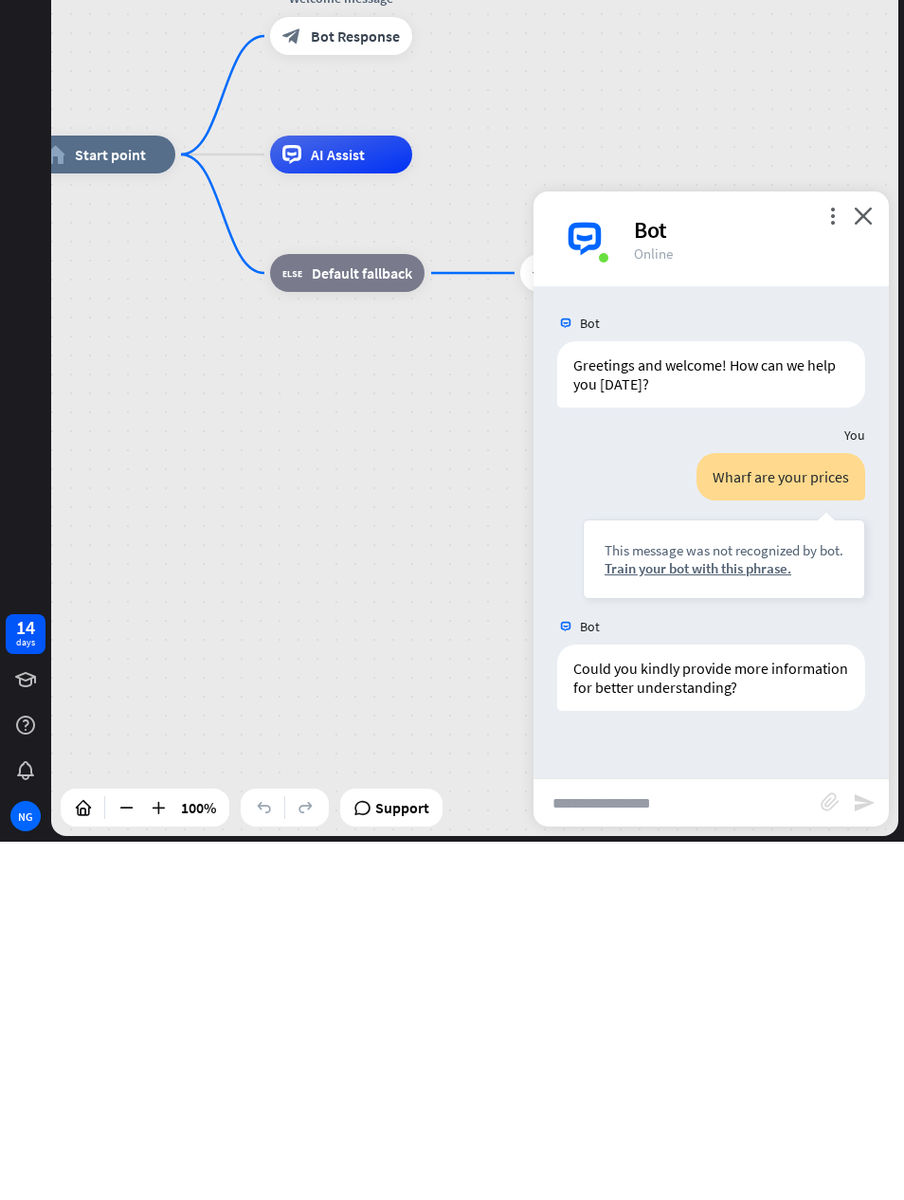
click at [420, 513] on div "home_2 Start point Welcome message block_bot_response Bot Response AI Assist bl…" at bounding box center [456, 1085] width 847 height 1145
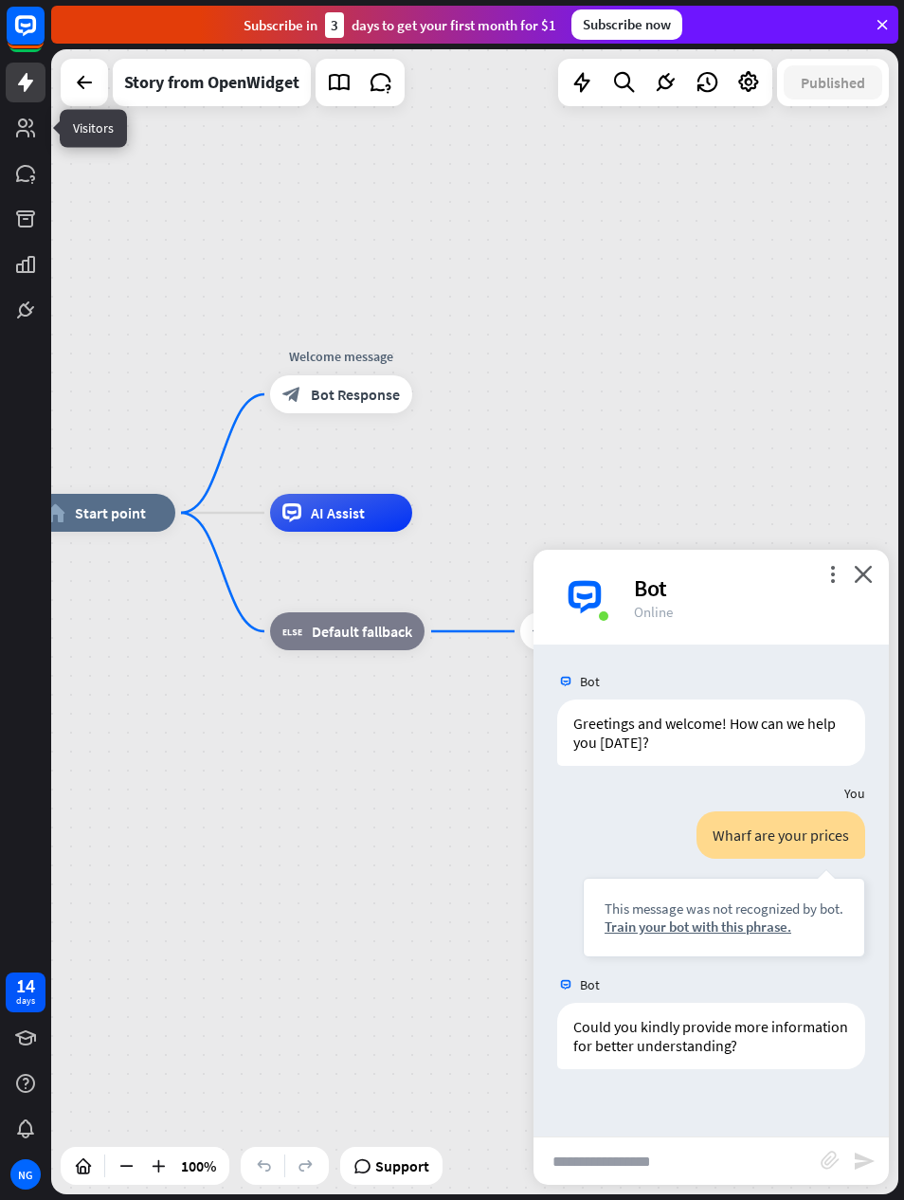
click at [28, 145] on link at bounding box center [26, 128] width 40 height 40
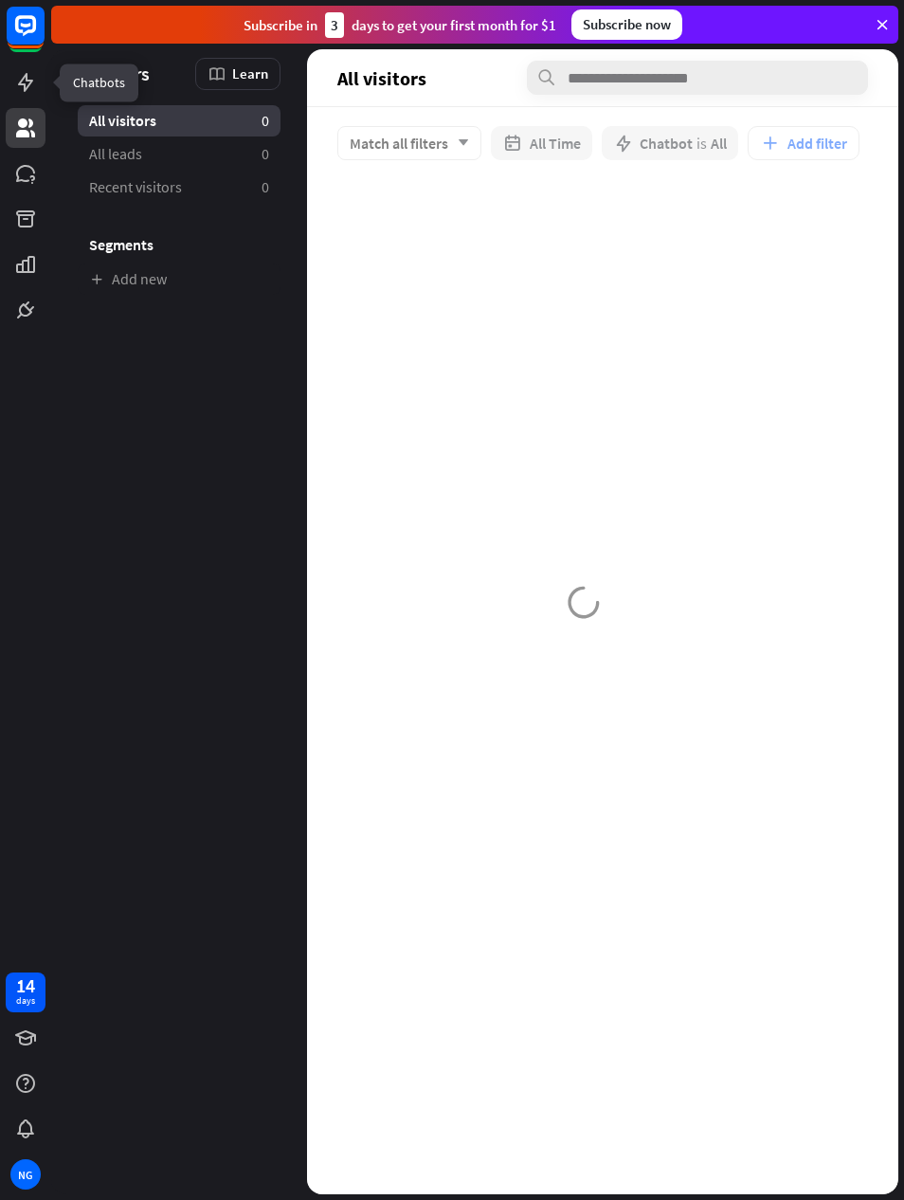
click at [9, 99] on link at bounding box center [26, 83] width 40 height 40
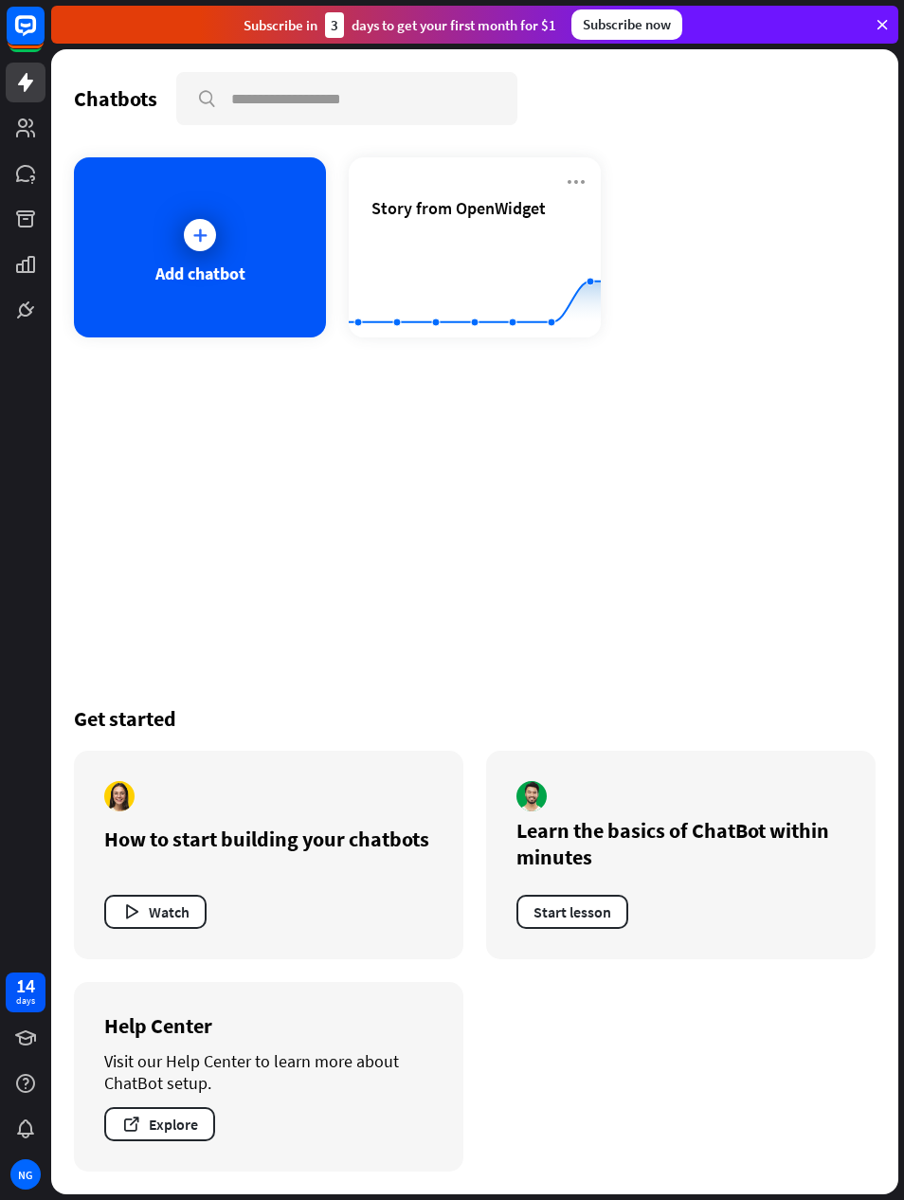
click at [229, 282] on div "Add chatbot" at bounding box center [200, 273] width 90 height 22
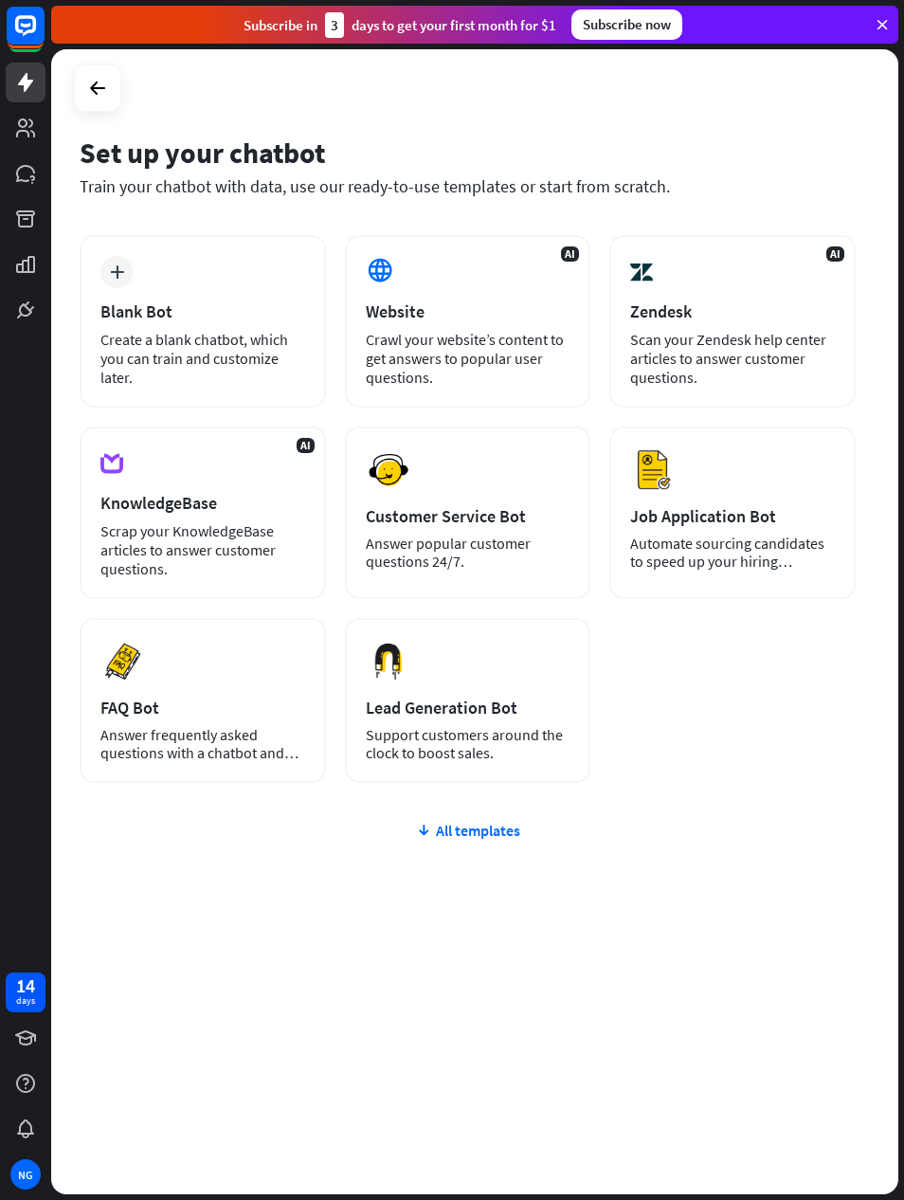
click at [477, 307] on div "Website" at bounding box center [468, 311] width 205 height 22
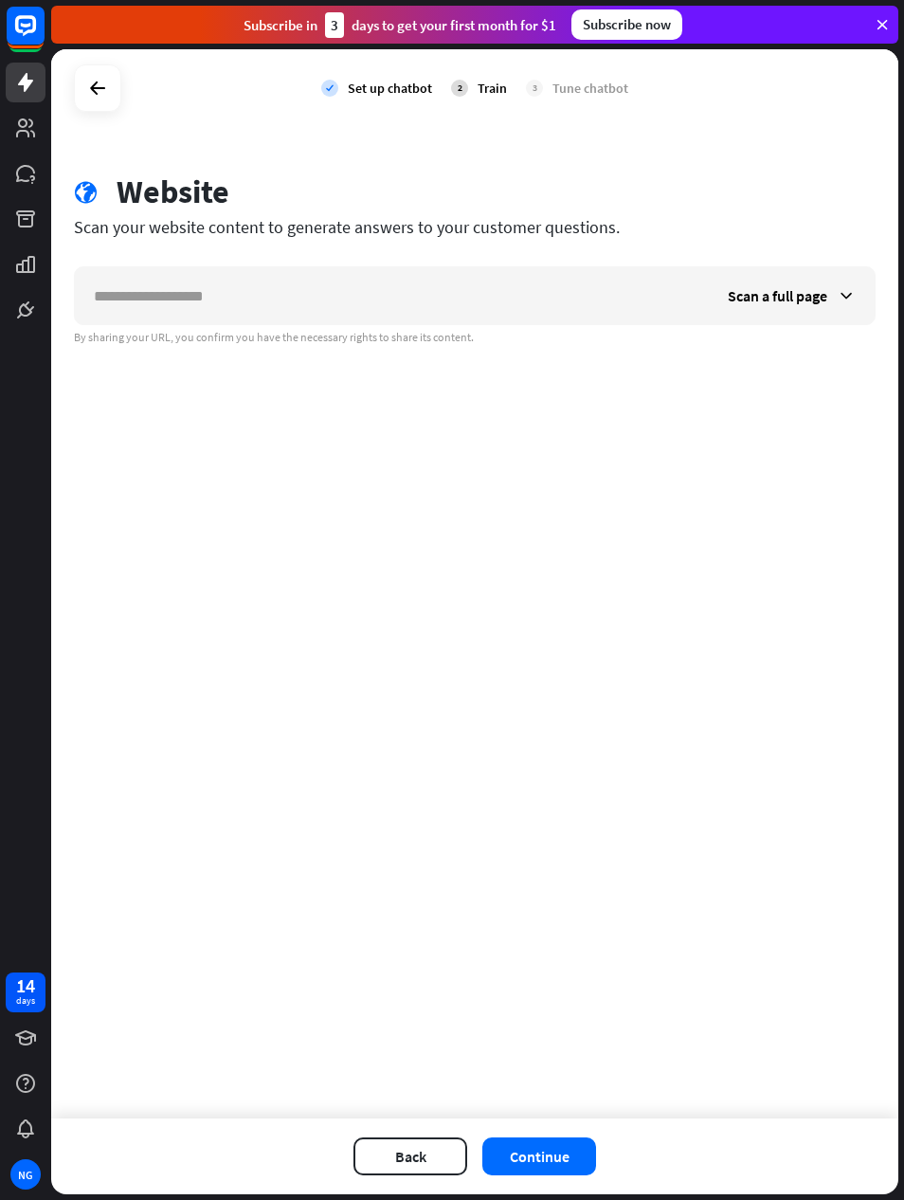
click at [808, 284] on div "Scan a full page" at bounding box center [792, 295] width 166 height 57
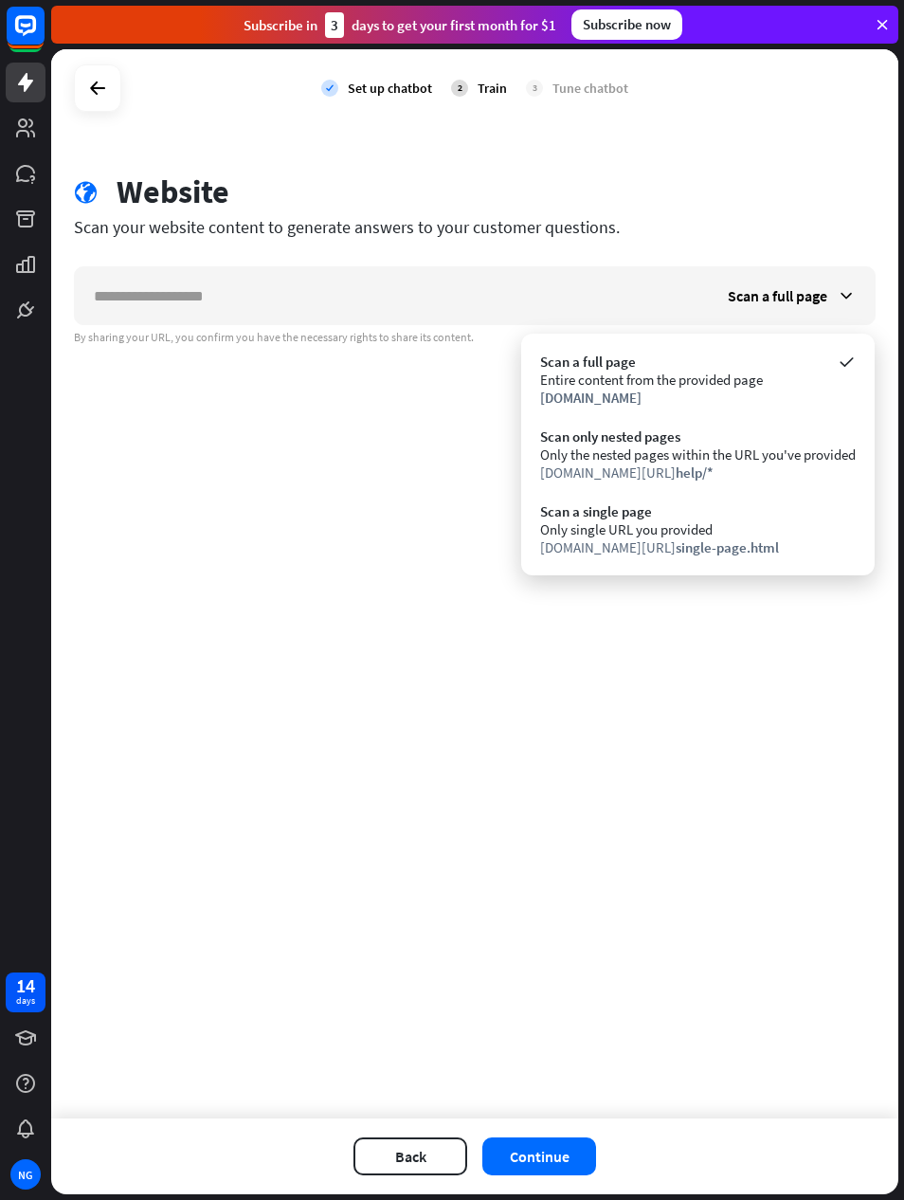
click at [819, 99] on div "check Set up chatbot 2 Train 3 Tune chatbot" at bounding box center [474, 88] width 847 height 78
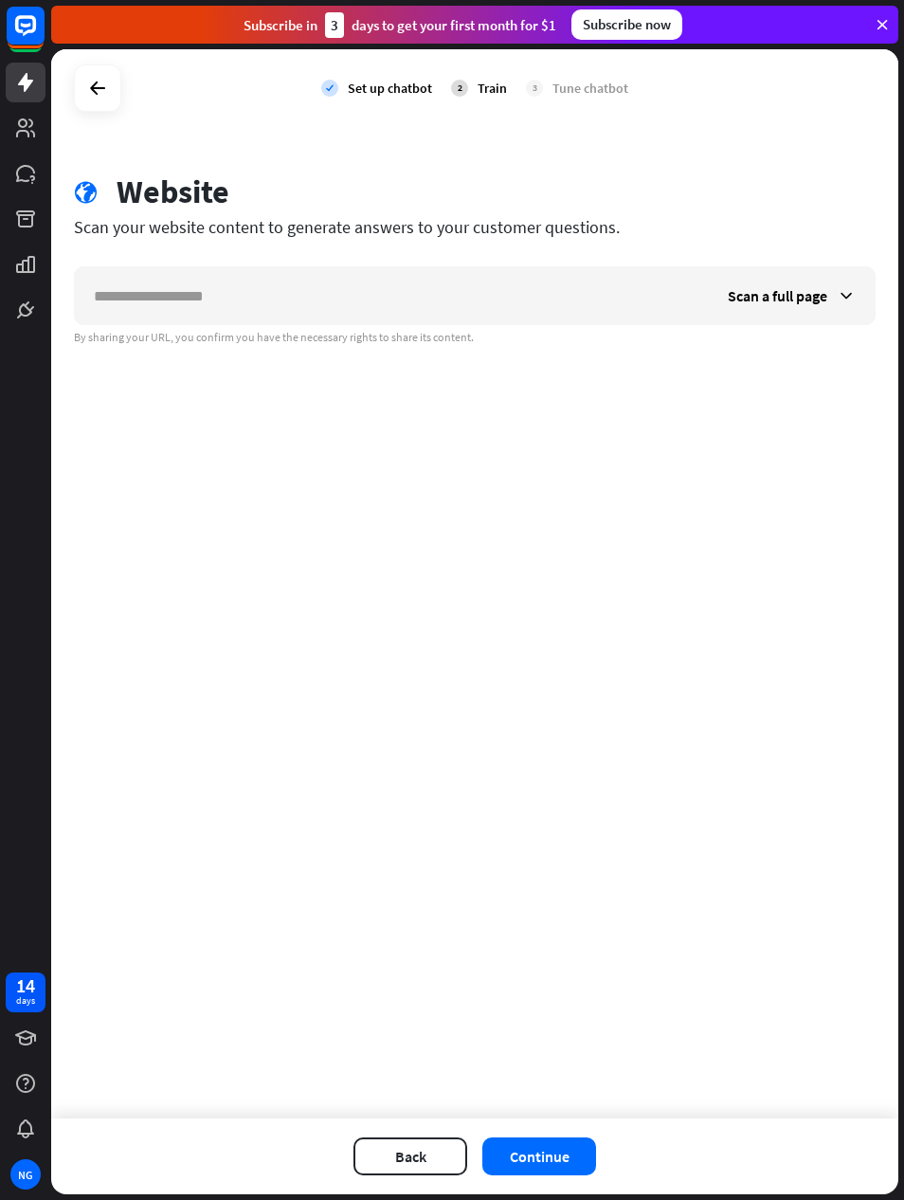
click at [807, 298] on span "Scan a full page" at bounding box center [777, 295] width 99 height 19
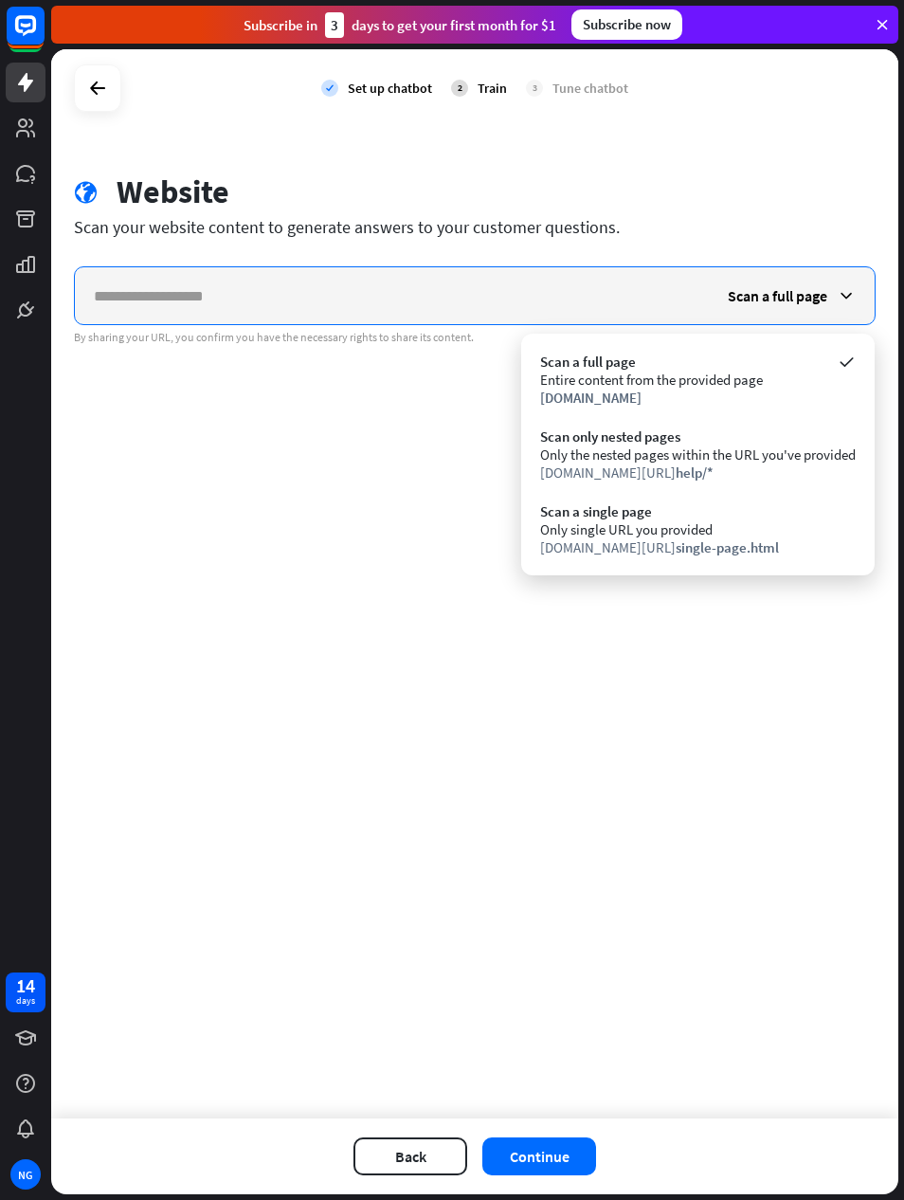
click at [407, 300] on input "text" at bounding box center [392, 295] width 634 height 57
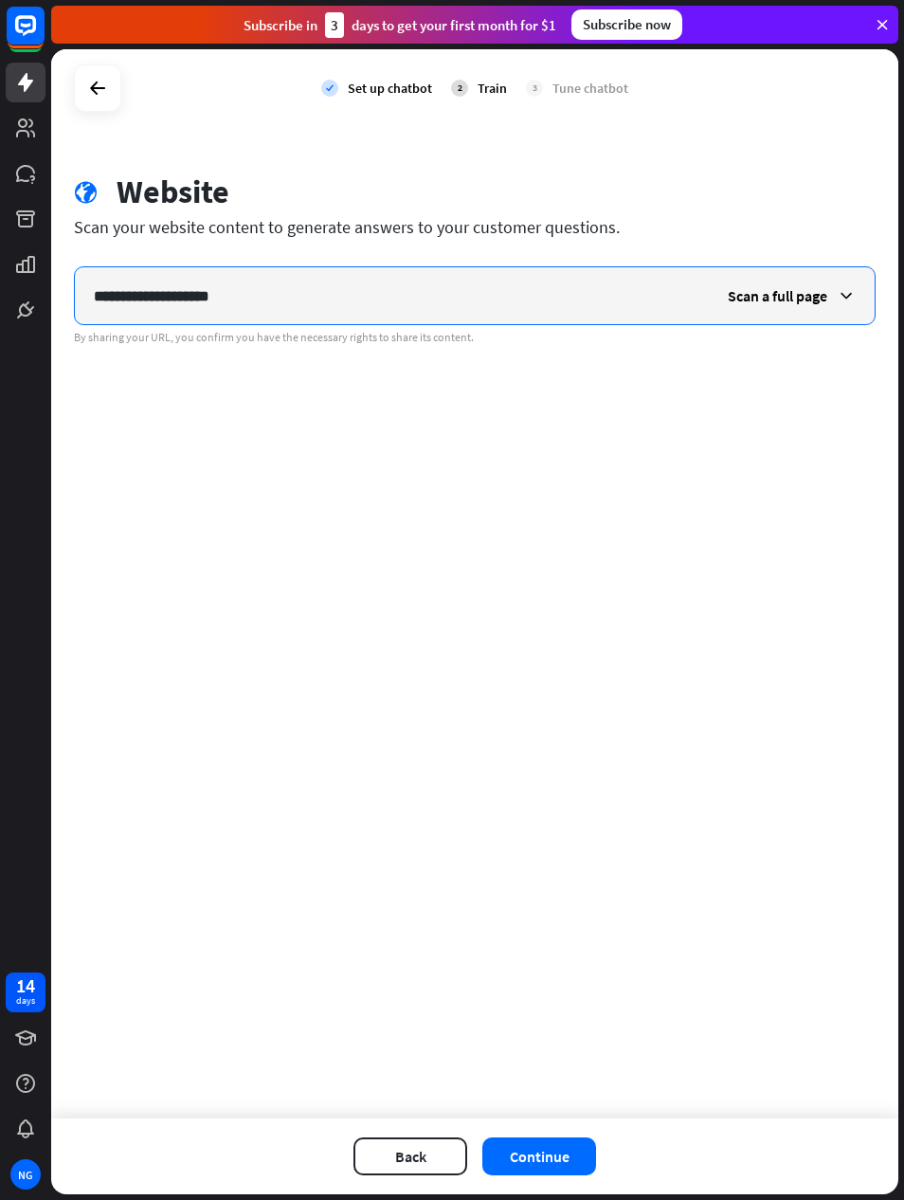
type input "**********"
click at [517, 1163] on button "Continue" at bounding box center [539, 1156] width 114 height 38
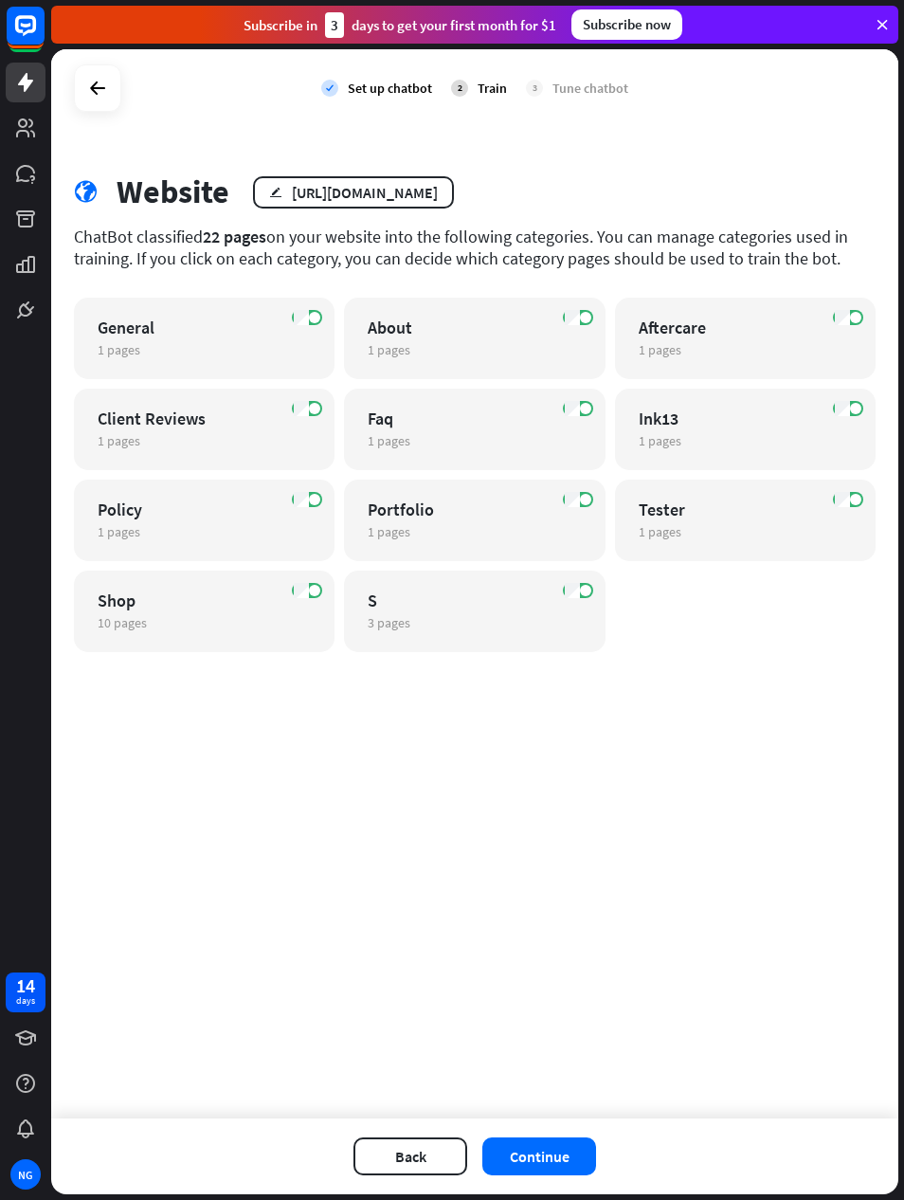
click at [497, 629] on div "3 pages edit" at bounding box center [458, 622] width 180 height 17
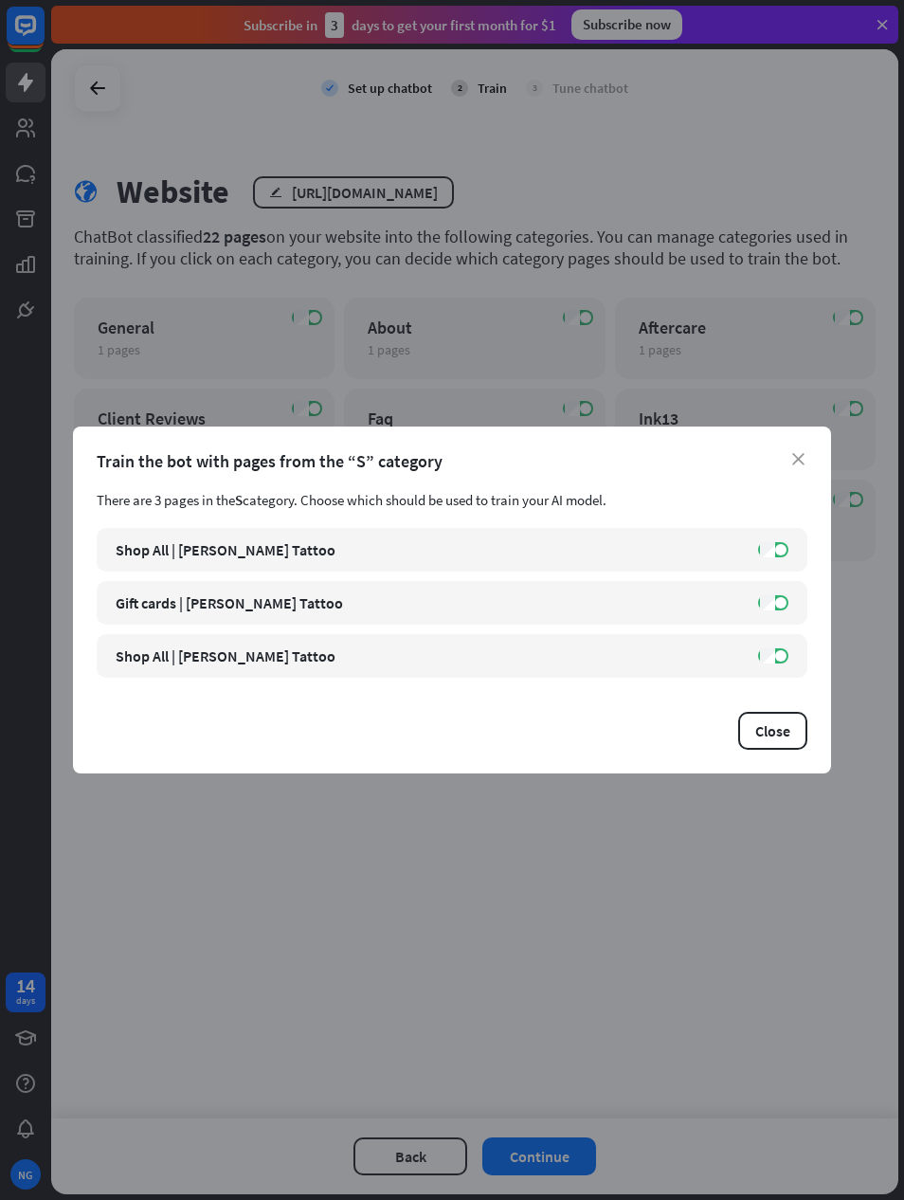
click at [480, 837] on div "close Train the bot with pages from the “S” category There are 3 pages in the S…" at bounding box center [452, 600] width 904 height 1200
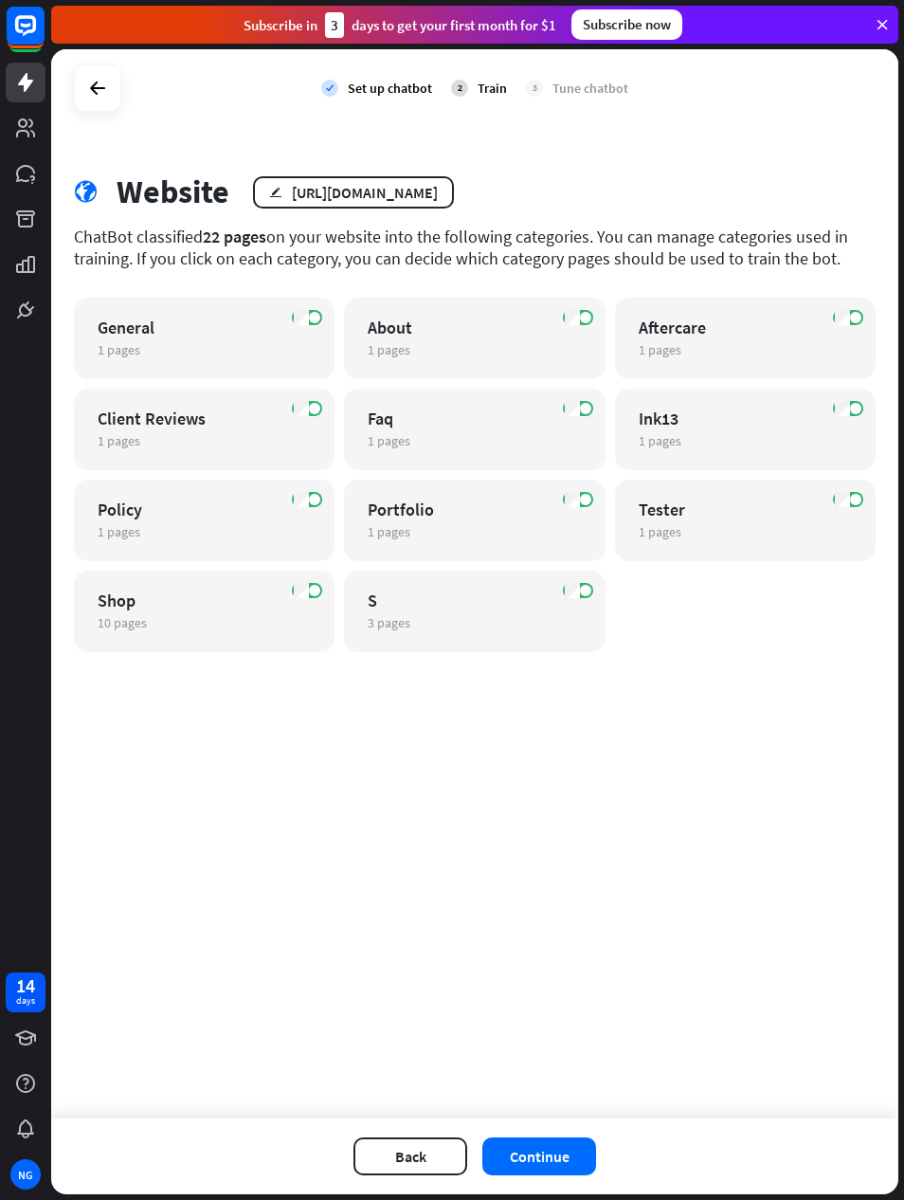
click at [233, 647] on div "ON Shop 10 pages edit" at bounding box center [204, 610] width 261 height 81
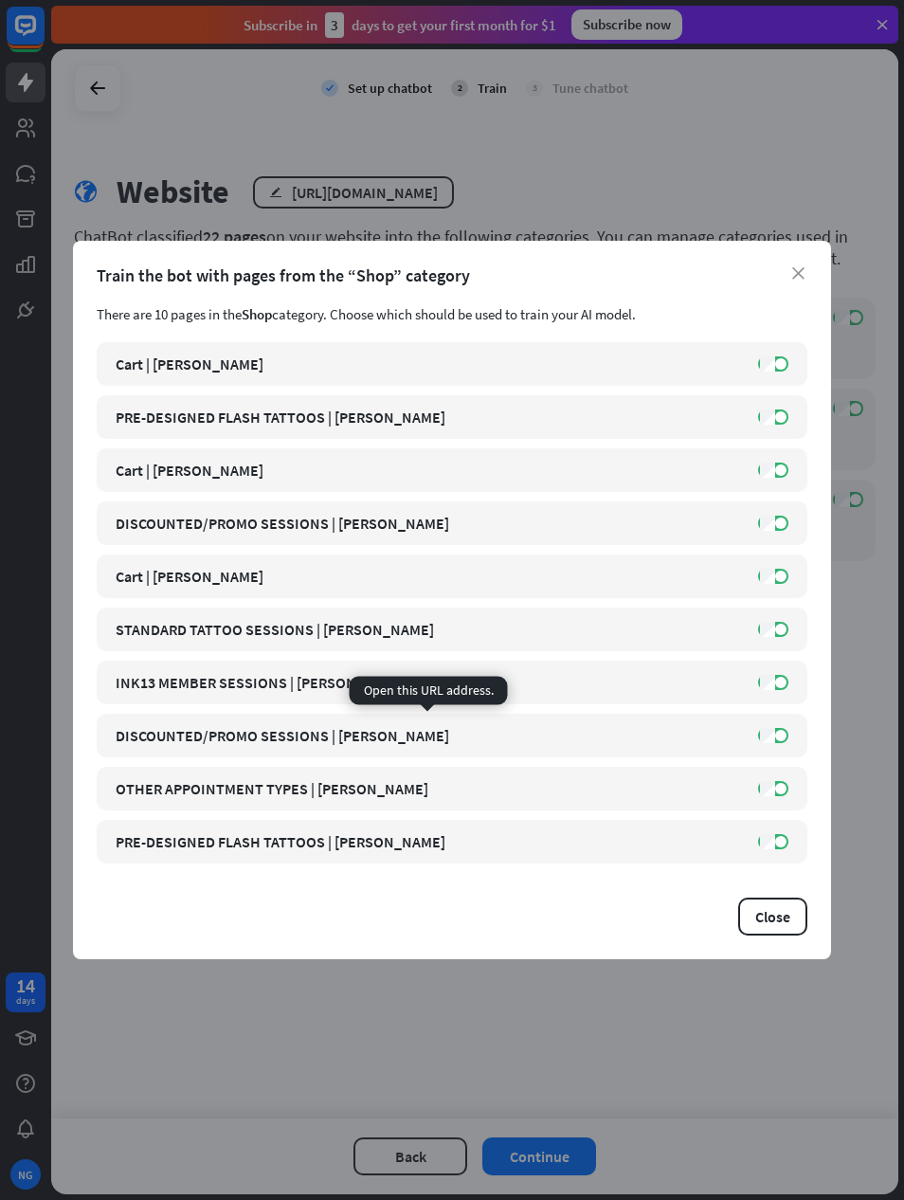
click at [0, 0] on div "[URL][DOMAIN_NAME]" at bounding box center [0, 0] width 0 height 0
click at [697, 150] on div "close Train the bot with pages from the “Shop” category There are 10 pages in t…" at bounding box center [452, 600] width 904 height 1200
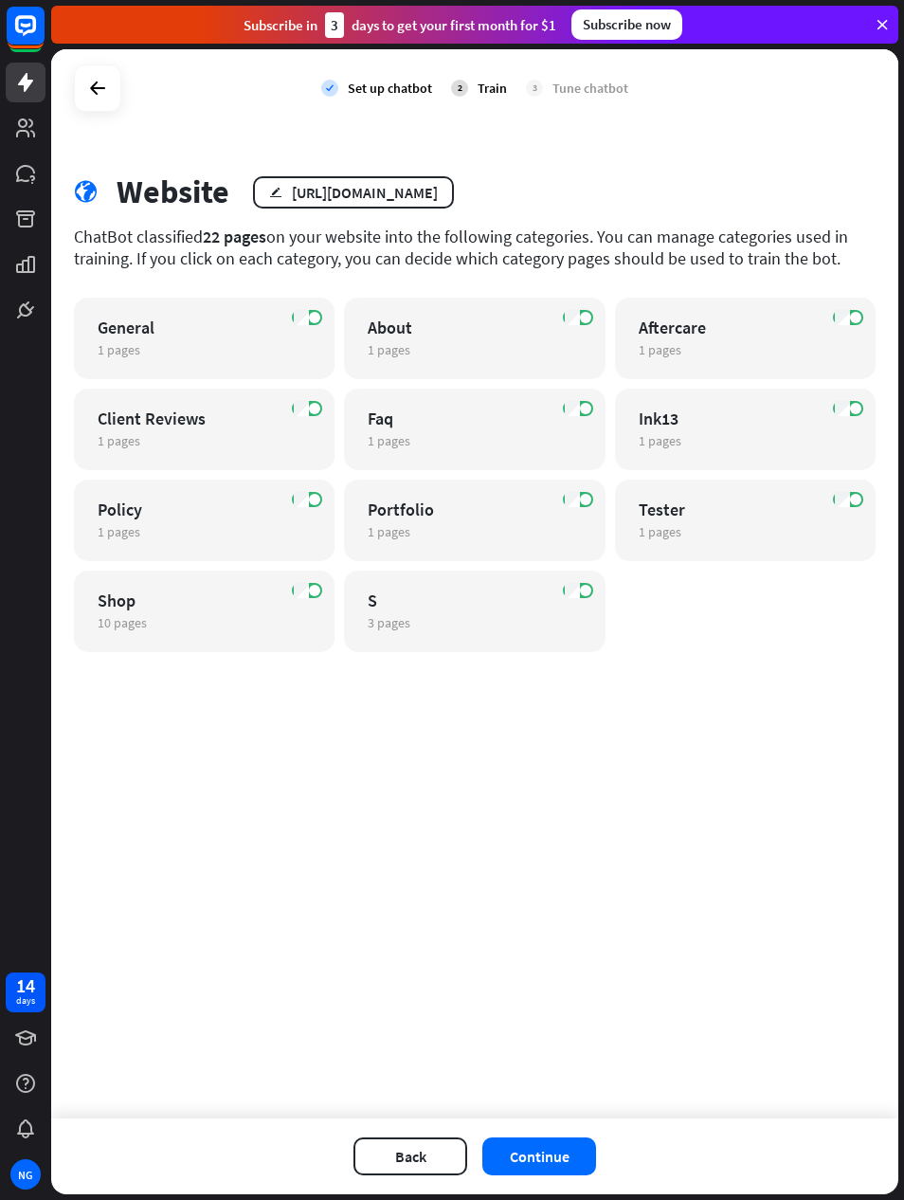
click at [444, 514] on div "Portfolio" at bounding box center [458, 509] width 180 height 22
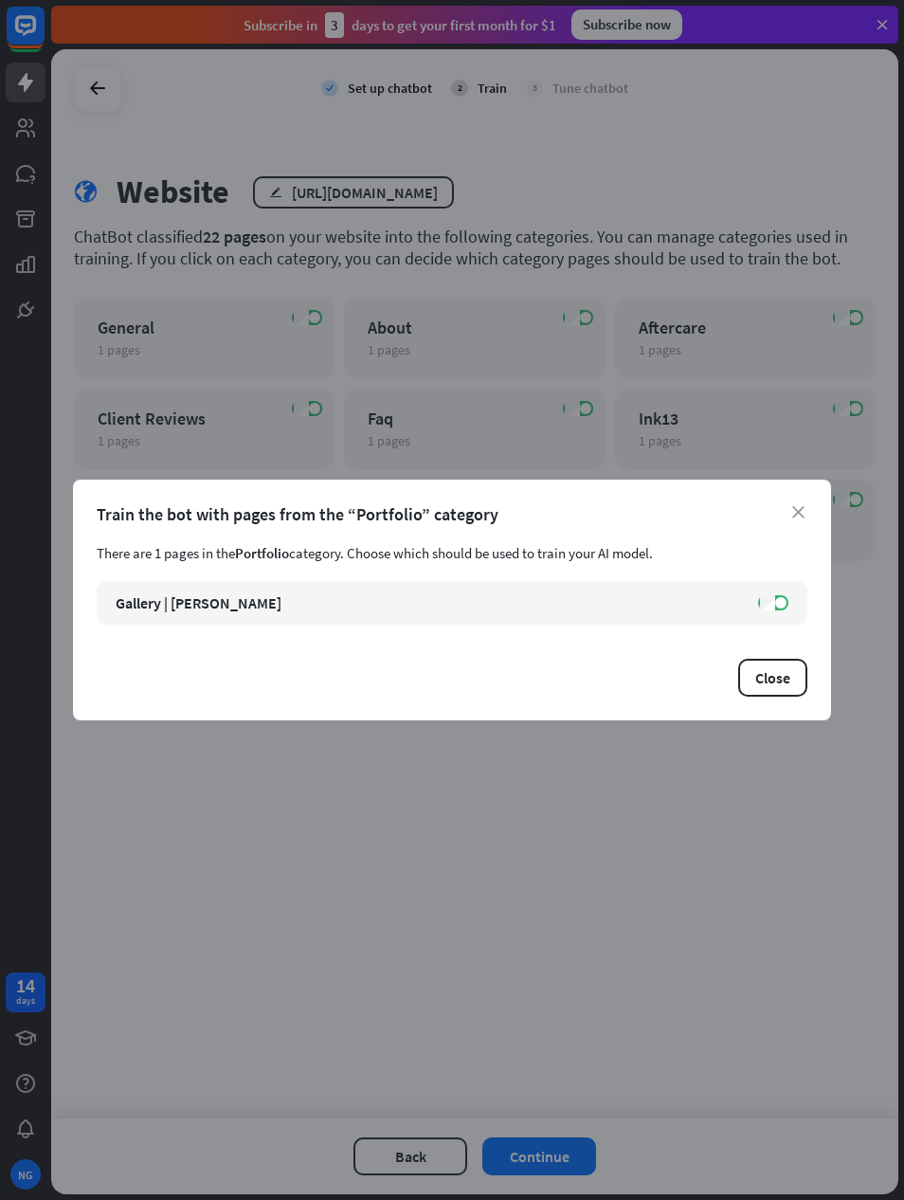
click at [722, 154] on div "close Train the bot with pages from the “Portfolio” category There are 1 pages …" at bounding box center [452, 600] width 904 height 1200
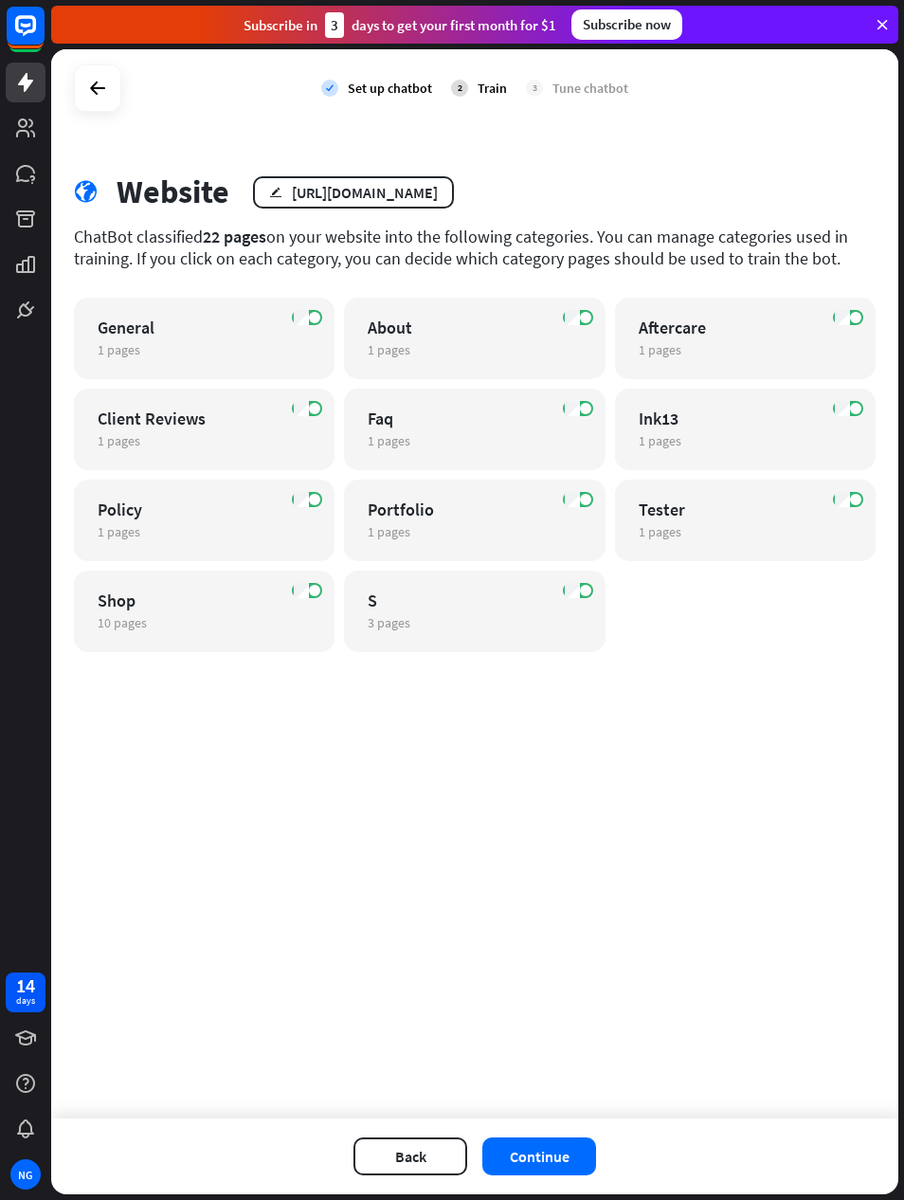
click at [558, 1137] on button "Continue" at bounding box center [539, 1156] width 114 height 38
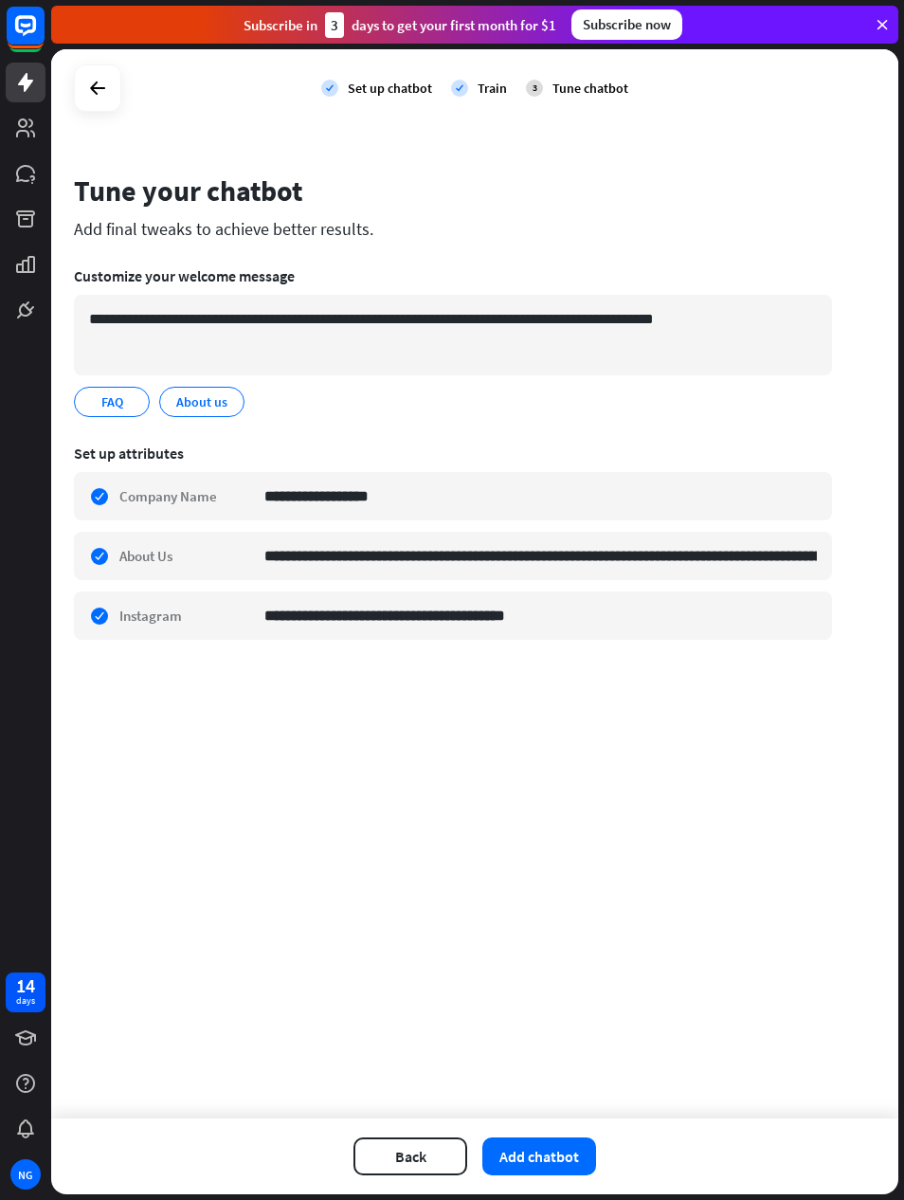
click at [696, 172] on div "**********" at bounding box center [474, 583] width 847 height 1069
click at [599, 721] on div "**********" at bounding box center [474, 583] width 847 height 1069
click at [584, 679] on div "**********" at bounding box center [474, 583] width 847 height 1069
click at [550, 1122] on div "Back Add chatbot" at bounding box center [474, 1156] width 847 height 76
click at [559, 1139] on button "Add chatbot" at bounding box center [539, 1156] width 114 height 38
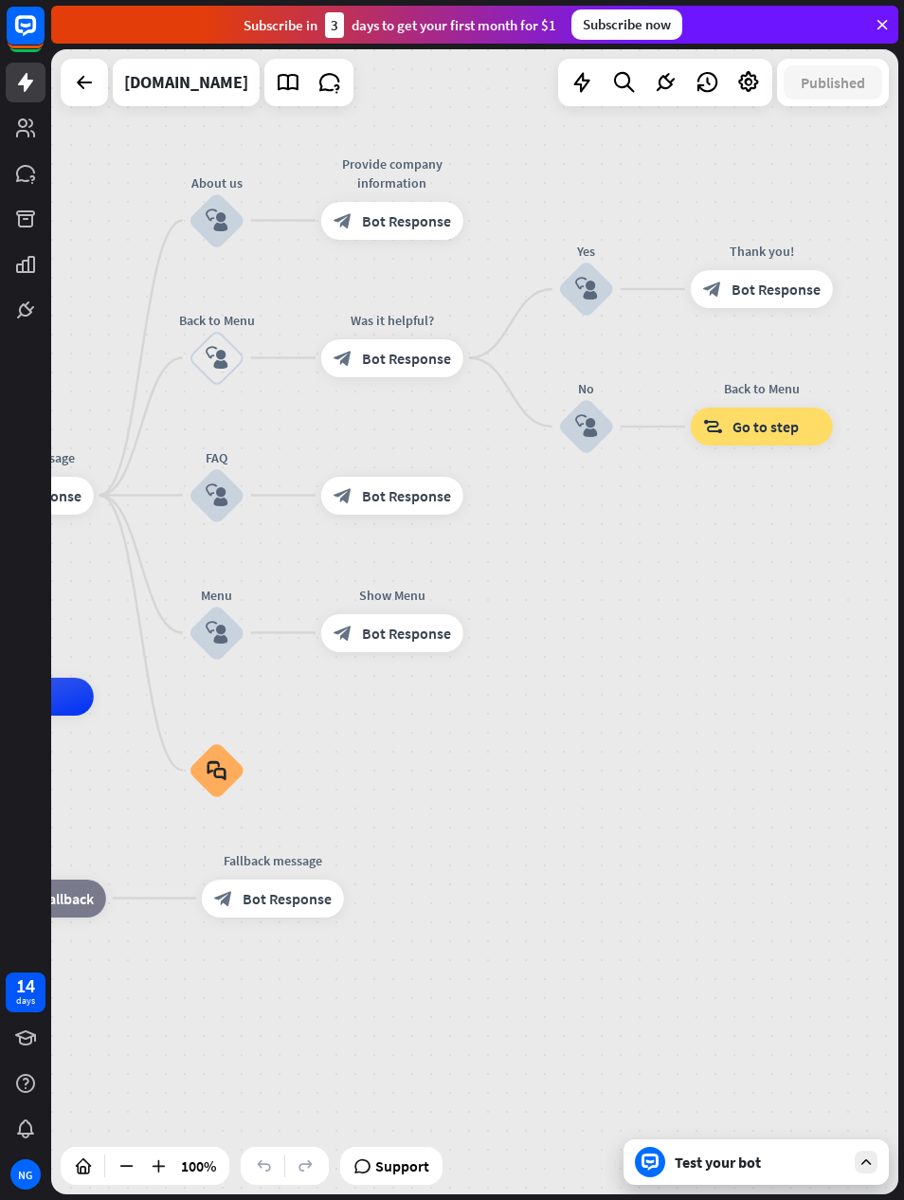
click at [407, 1159] on span "Support" at bounding box center [402, 1165] width 54 height 30
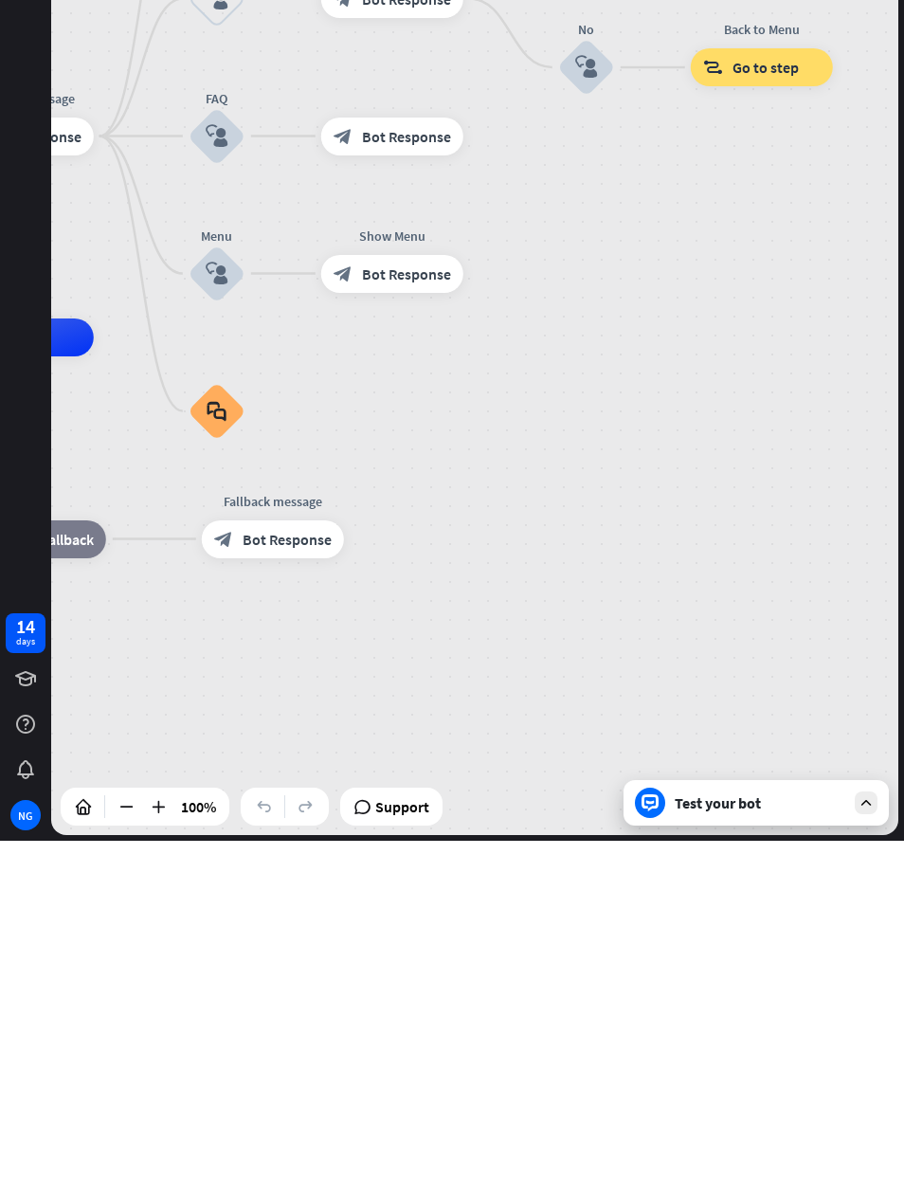
scroll to position [1, 0]
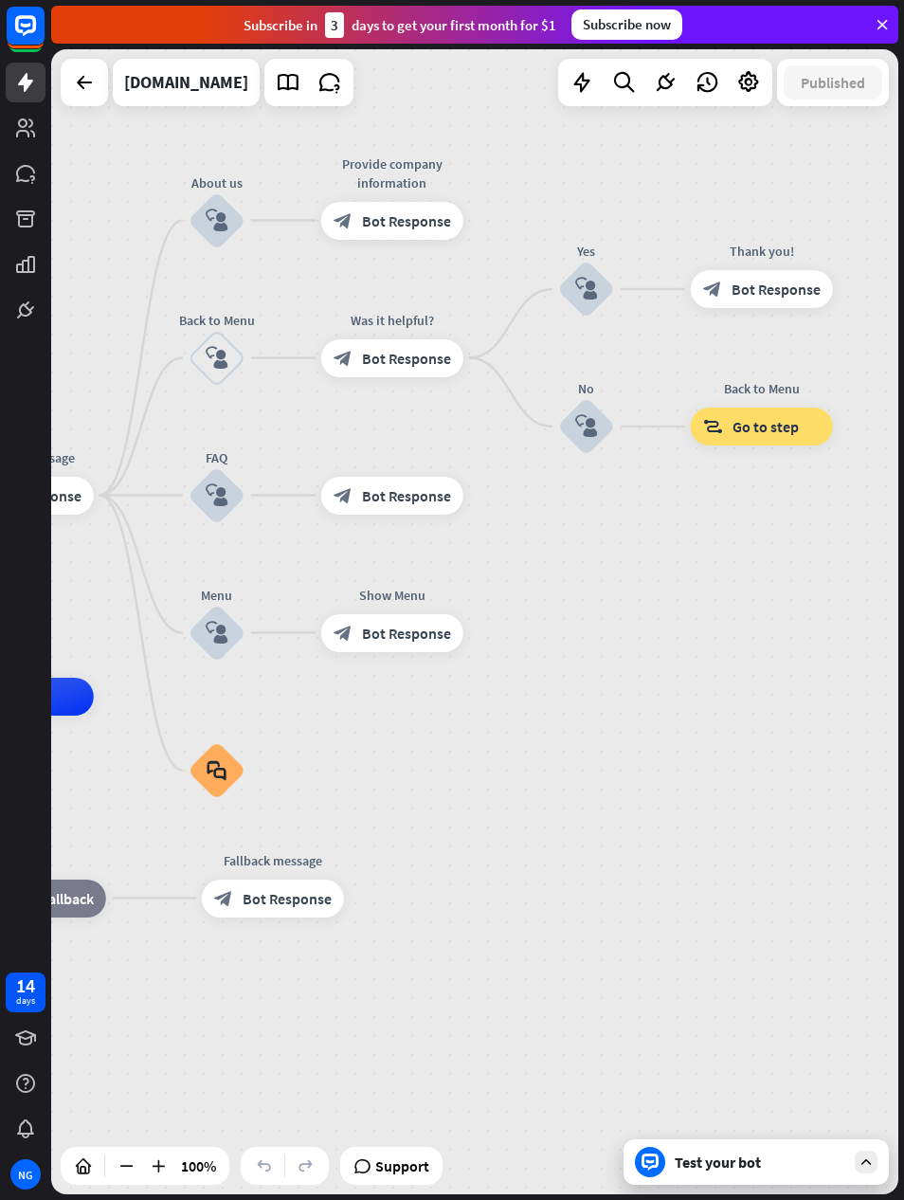
click at [35, 186] on link at bounding box center [26, 174] width 40 height 40
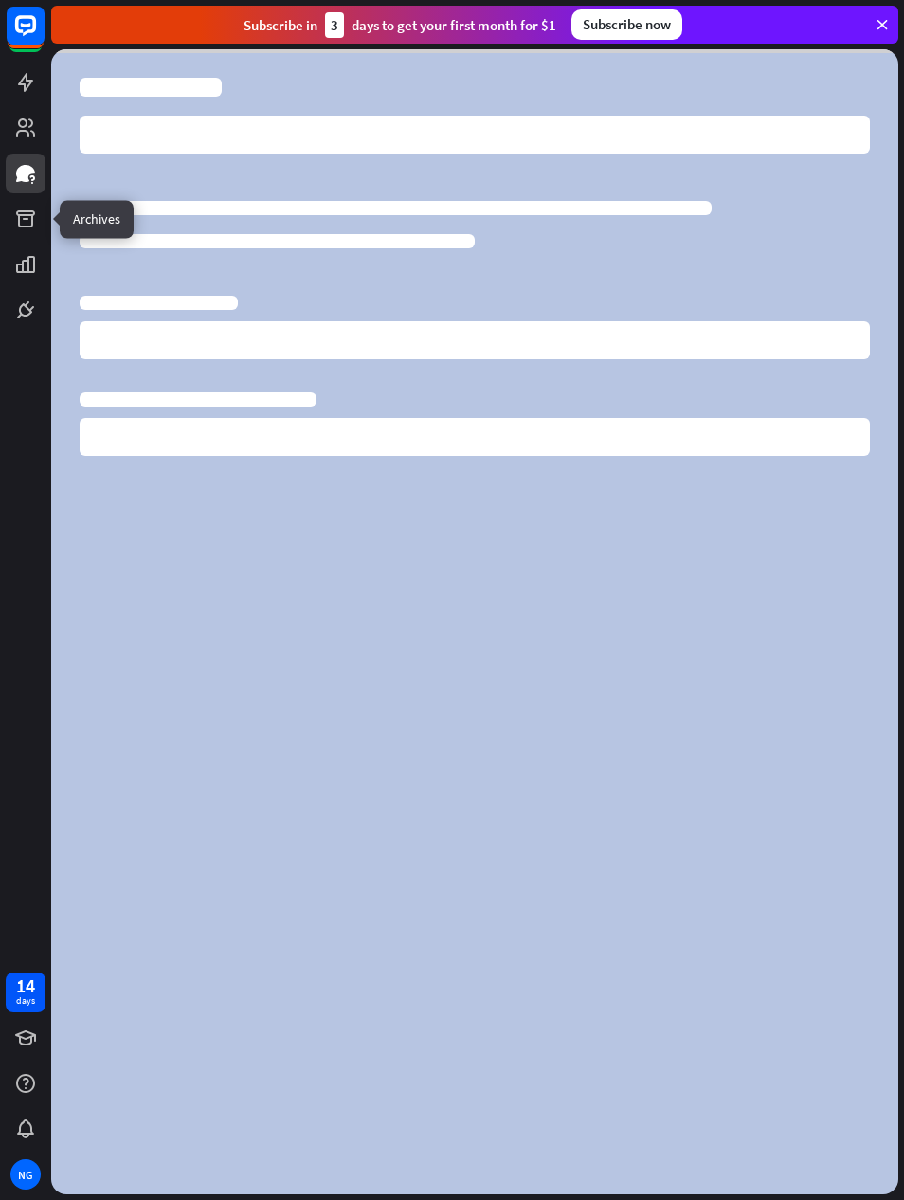
click at [11, 228] on link at bounding box center [26, 219] width 40 height 40
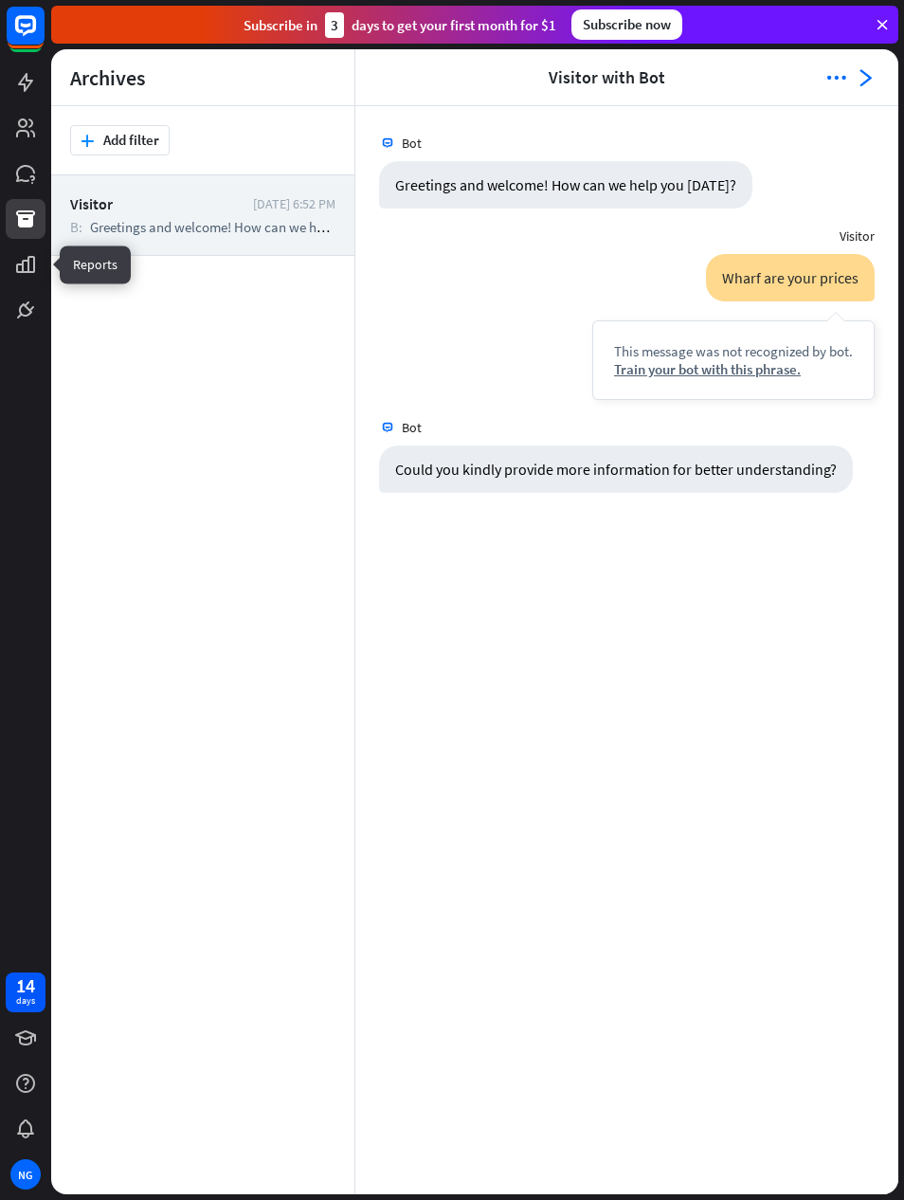
click at [13, 320] on link at bounding box center [26, 310] width 40 height 40
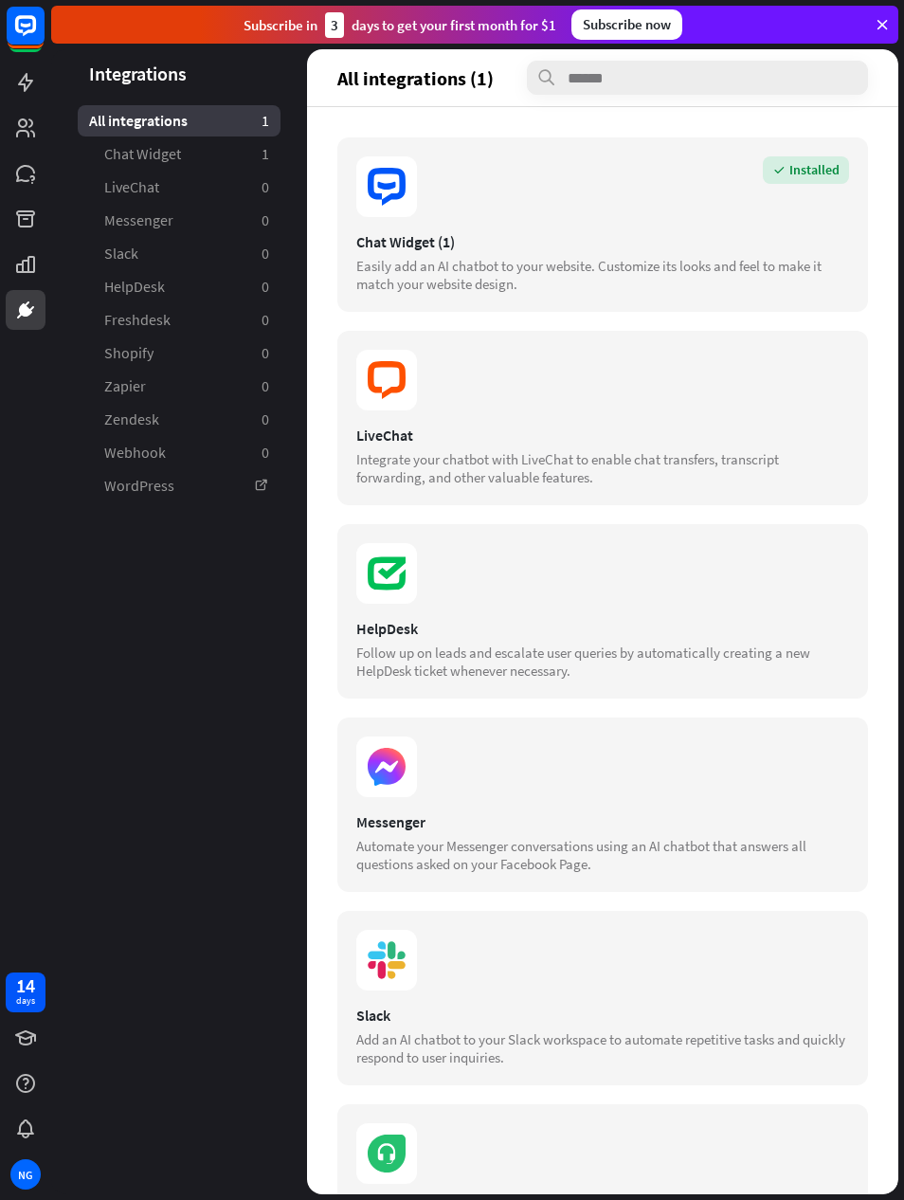
click at [776, 236] on div "Chat Widget (1)" at bounding box center [602, 241] width 493 height 19
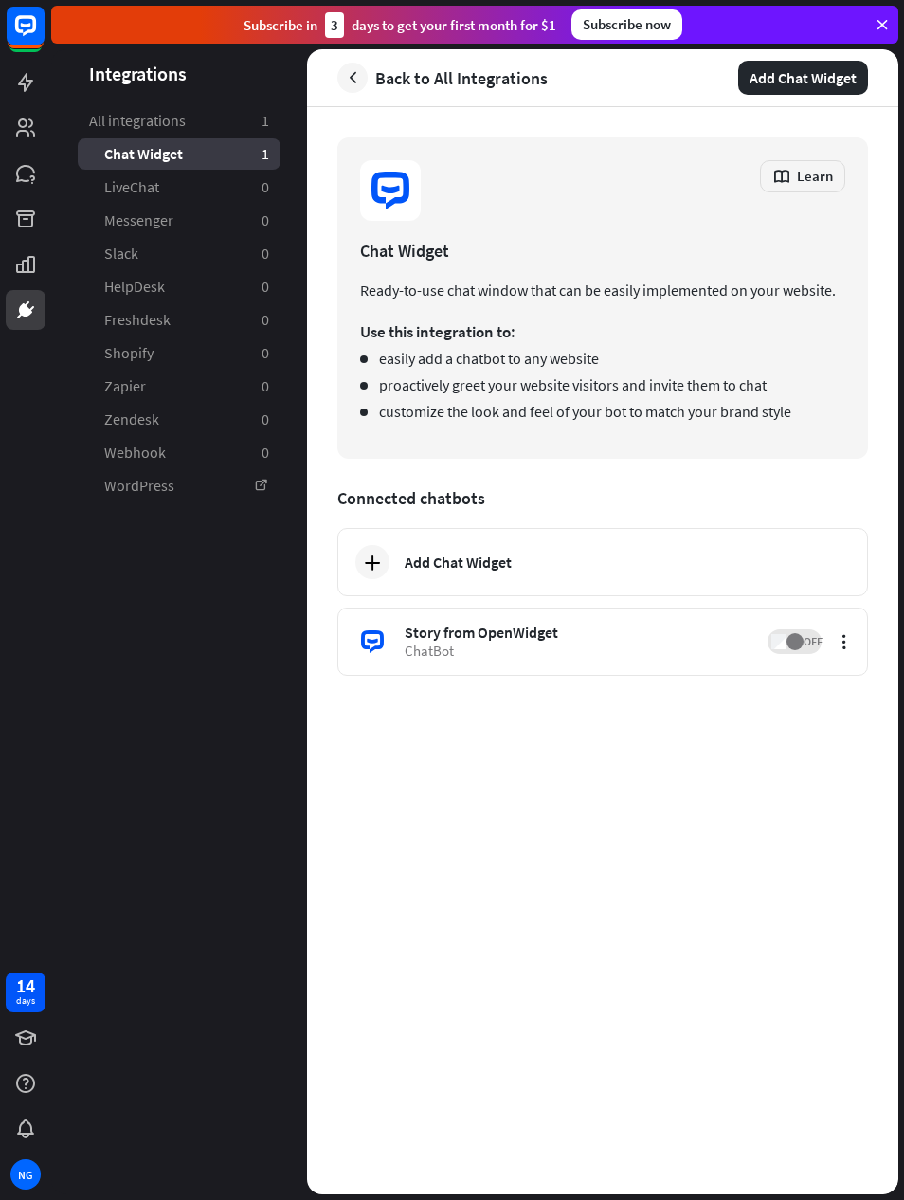
click at [353, 79] on icon "button" at bounding box center [353, 78] width 20 height 20
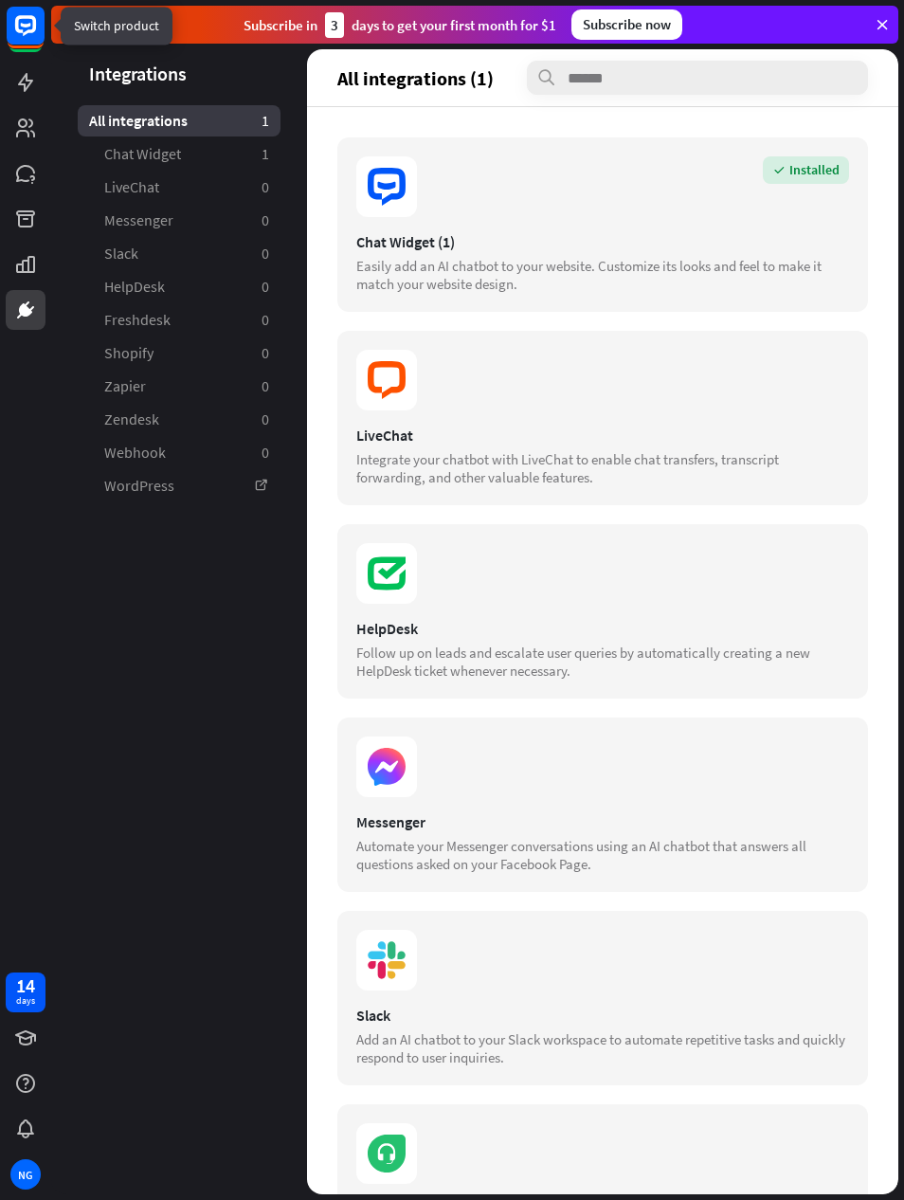
click at [26, 41] on rect at bounding box center [26, 26] width 38 height 38
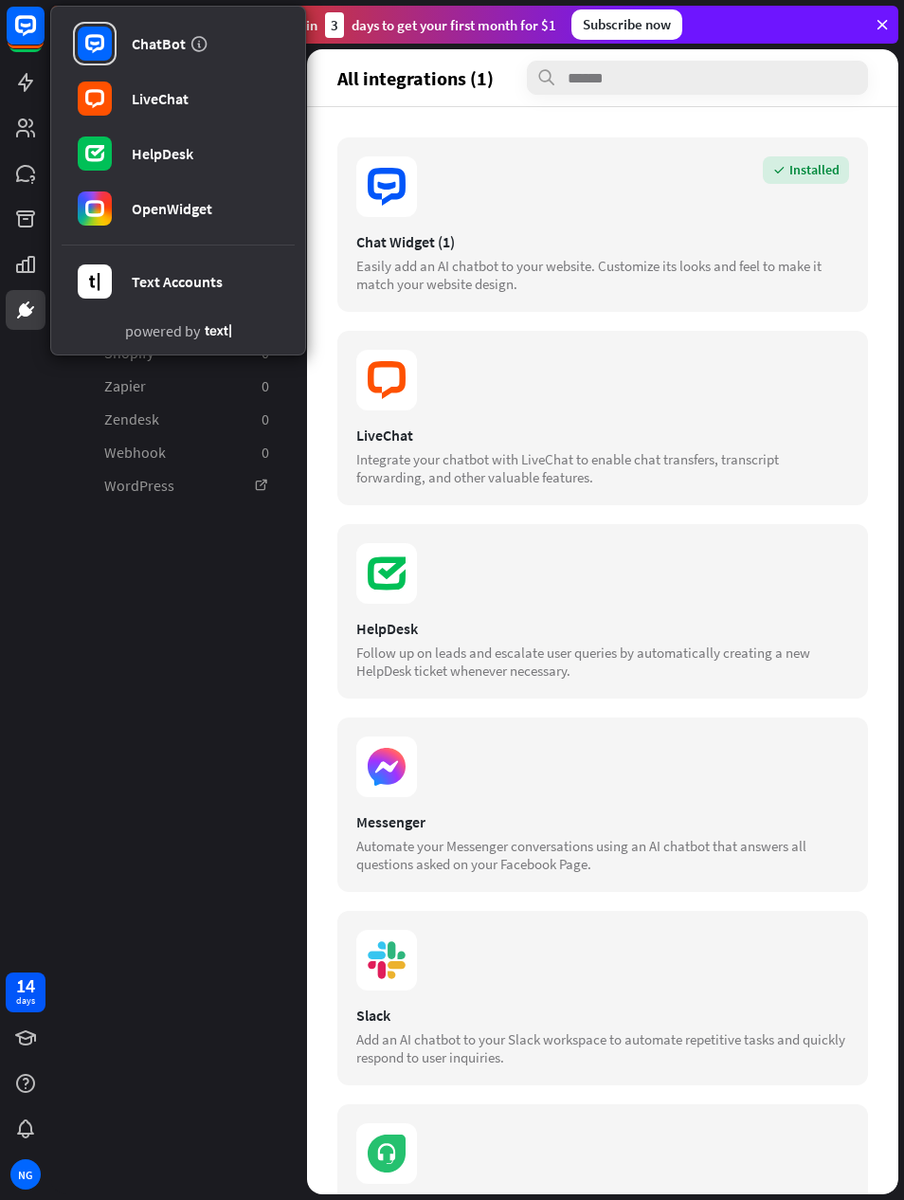
click at [217, 100] on link "LiveChat" at bounding box center [178, 98] width 233 height 53
